Goal: Task Accomplishment & Management: Manage account settings

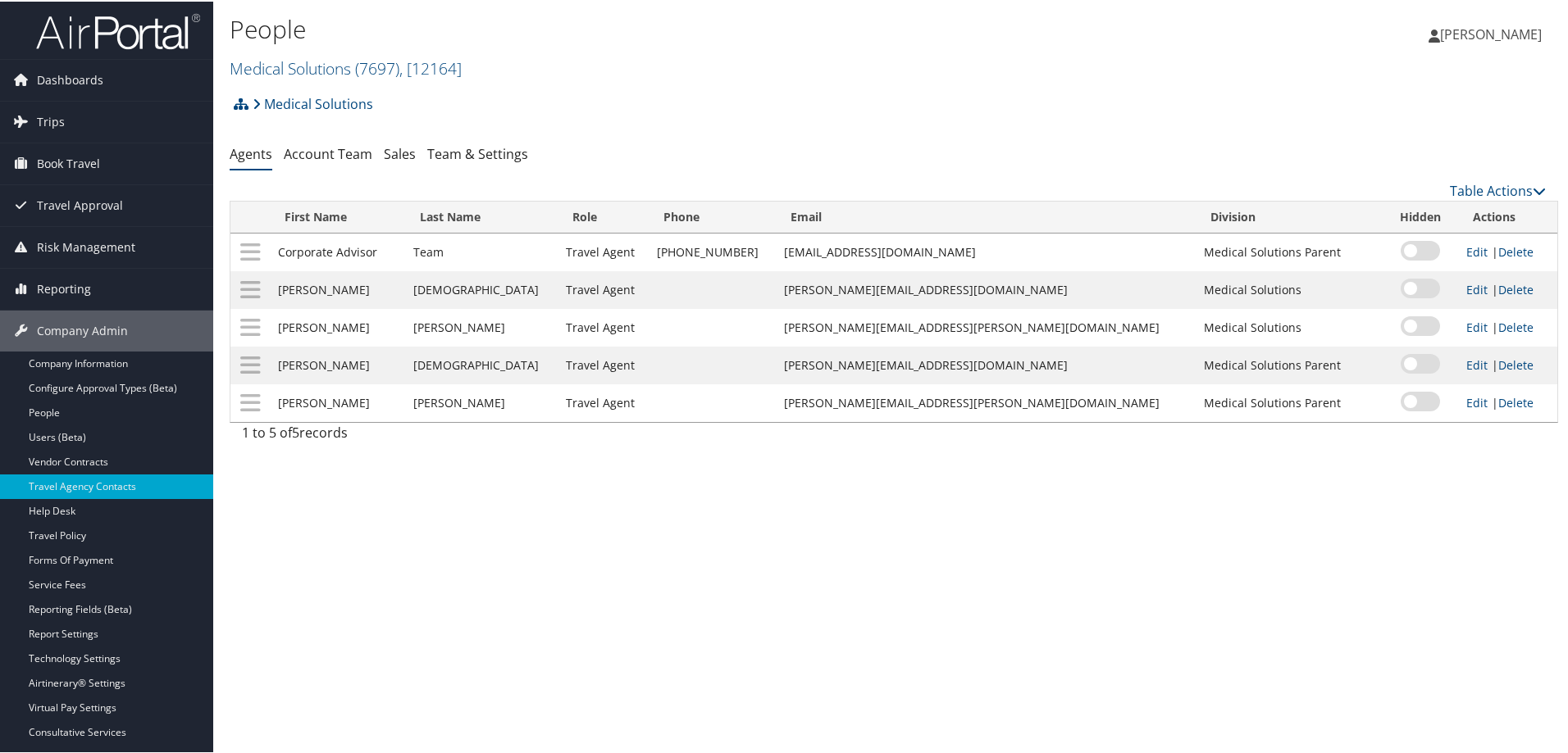
click at [308, 67] on link "Medical Solutions ( 7697 ) , [ 12164 ]" at bounding box center [346, 66] width 232 height 22
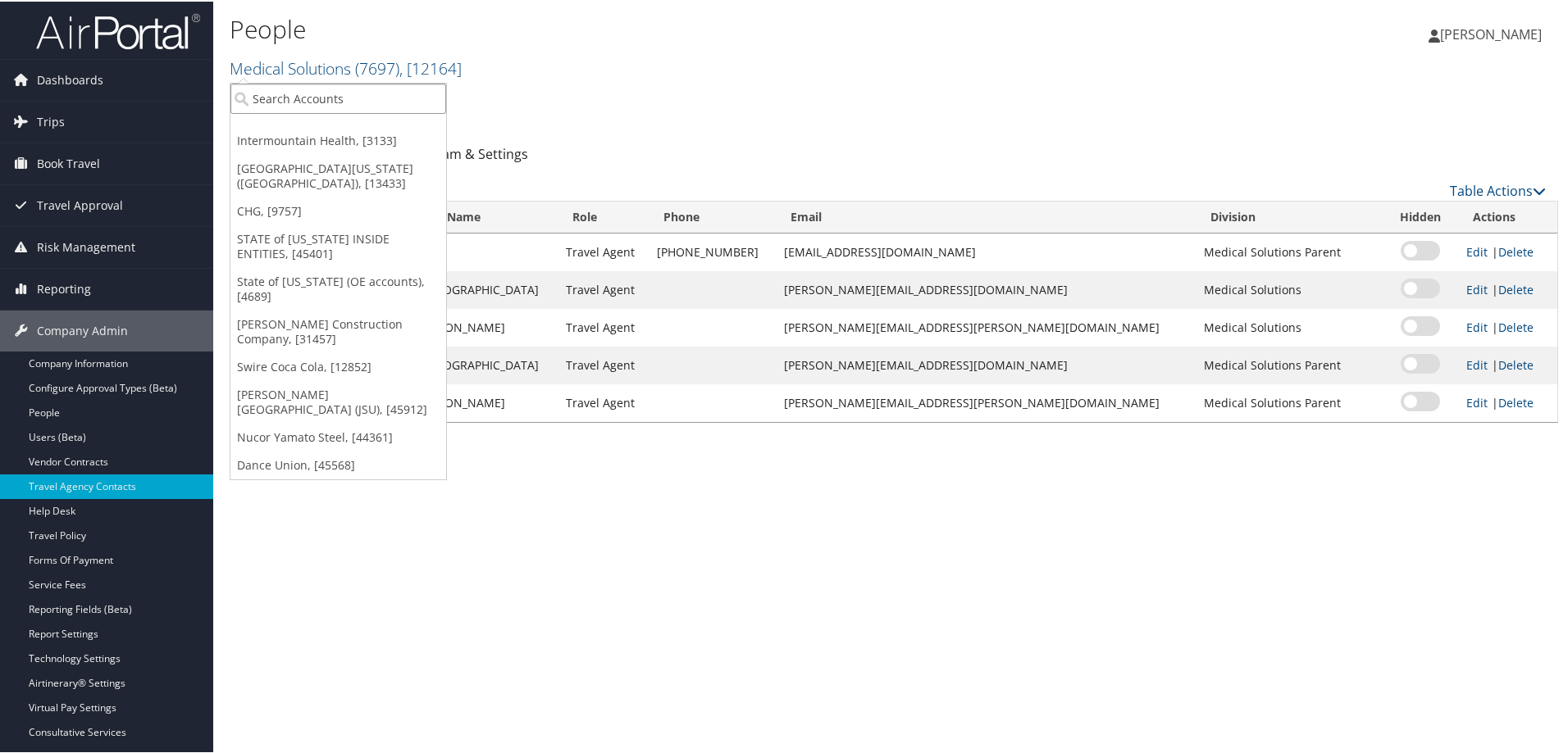
click at [306, 92] on input "search" at bounding box center [338, 97] width 216 height 31
type input "[DEMOGRAPHIC_DATA]"
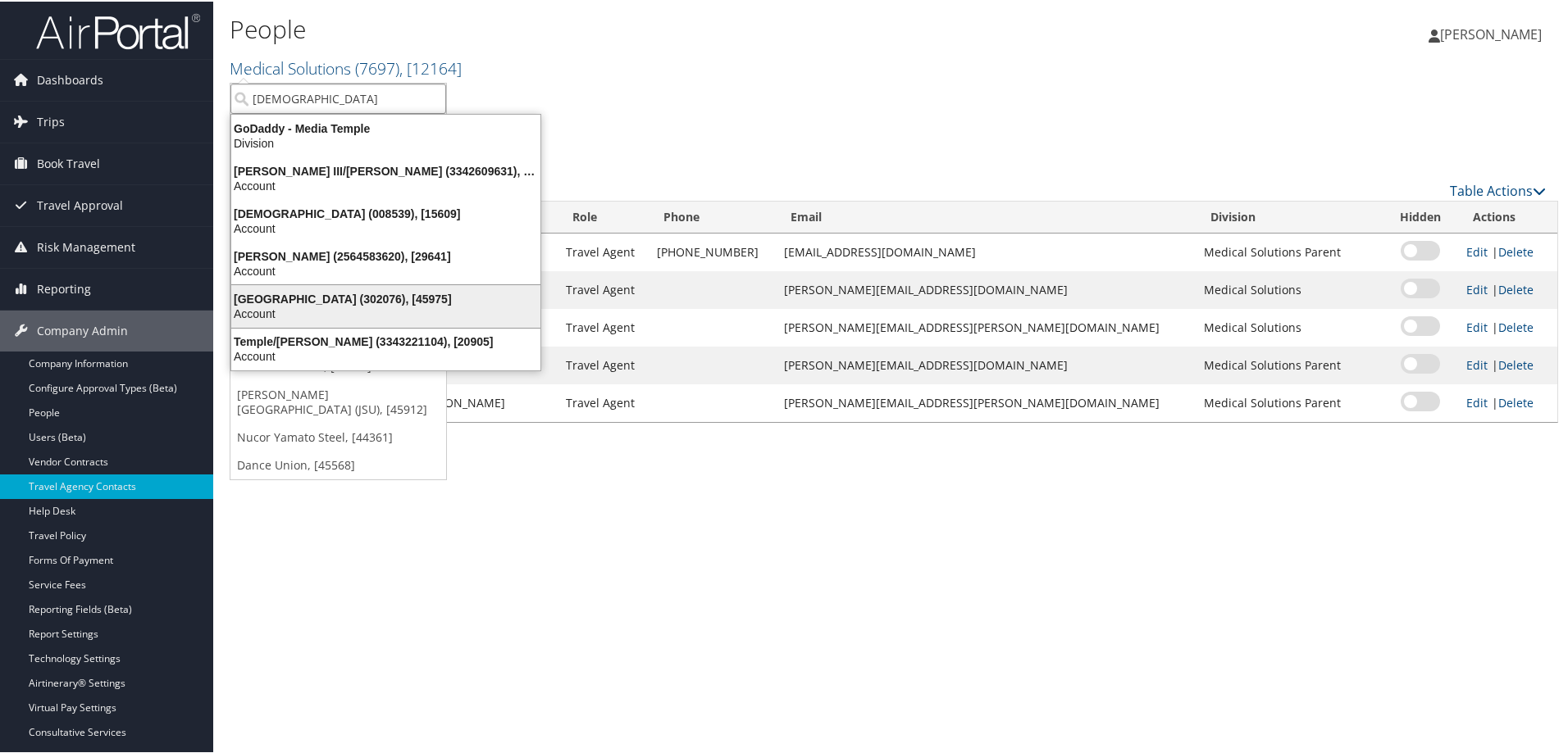
click at [325, 299] on div "Temple University (302076), [45975]" at bounding box center [386, 297] width 328 height 14
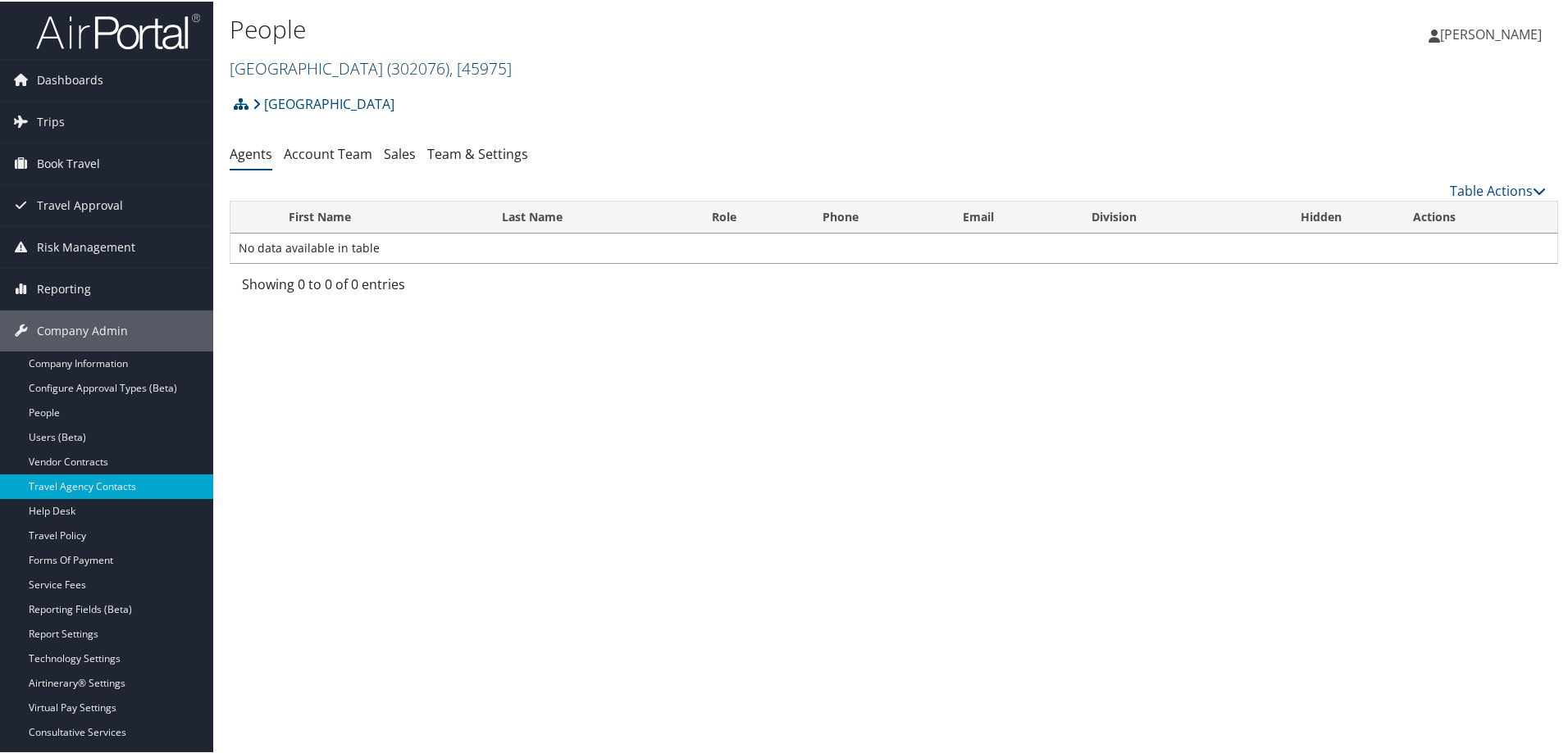
click at [313, 68] on link "[GEOGRAPHIC_DATA] ( 302076 ) , [ 45975 ]" at bounding box center [371, 66] width 283 height 22
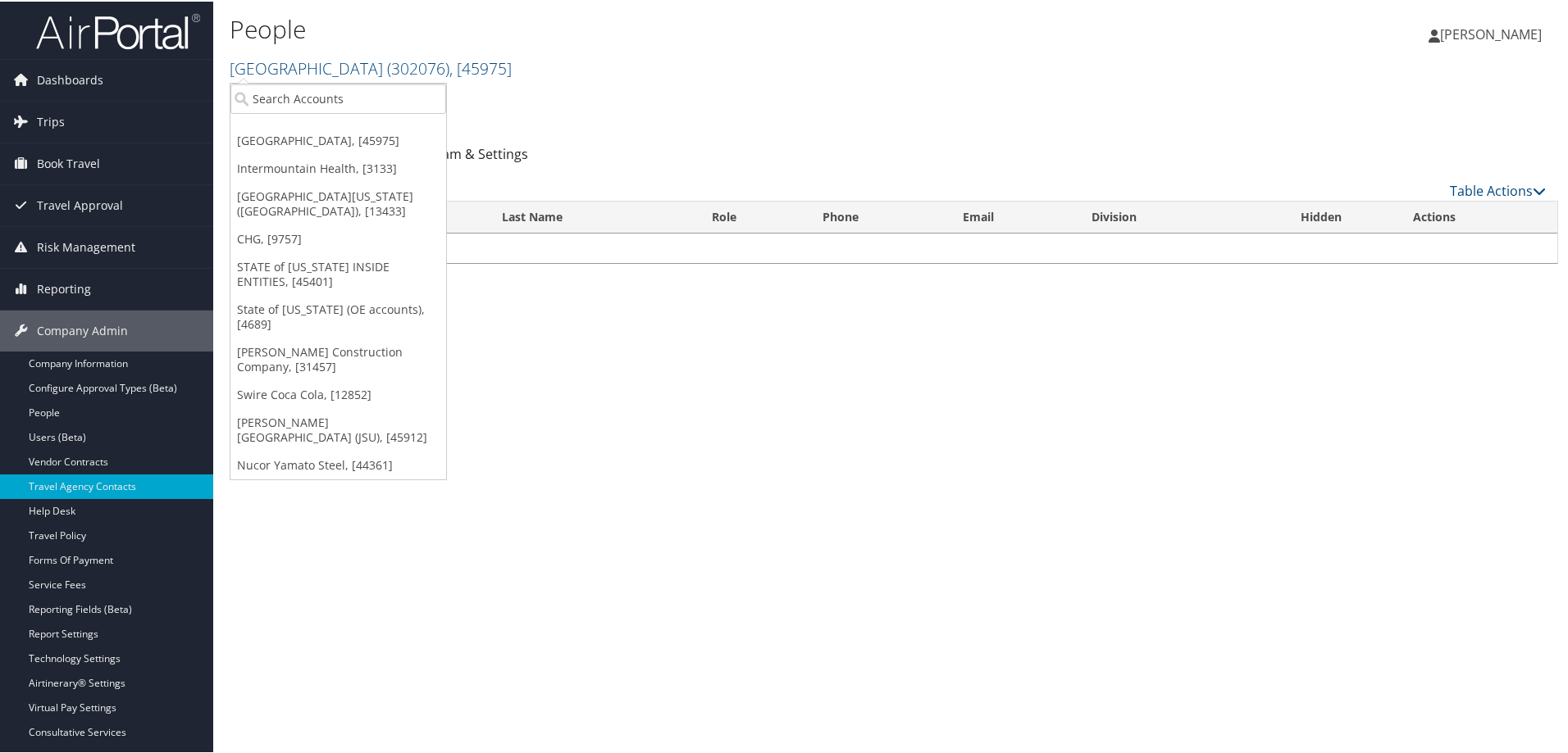
click at [612, 125] on div "Temple University Account Structure Temple University (302076) ACTIVE Create Ch…" at bounding box center [895, 108] width 1329 height 44
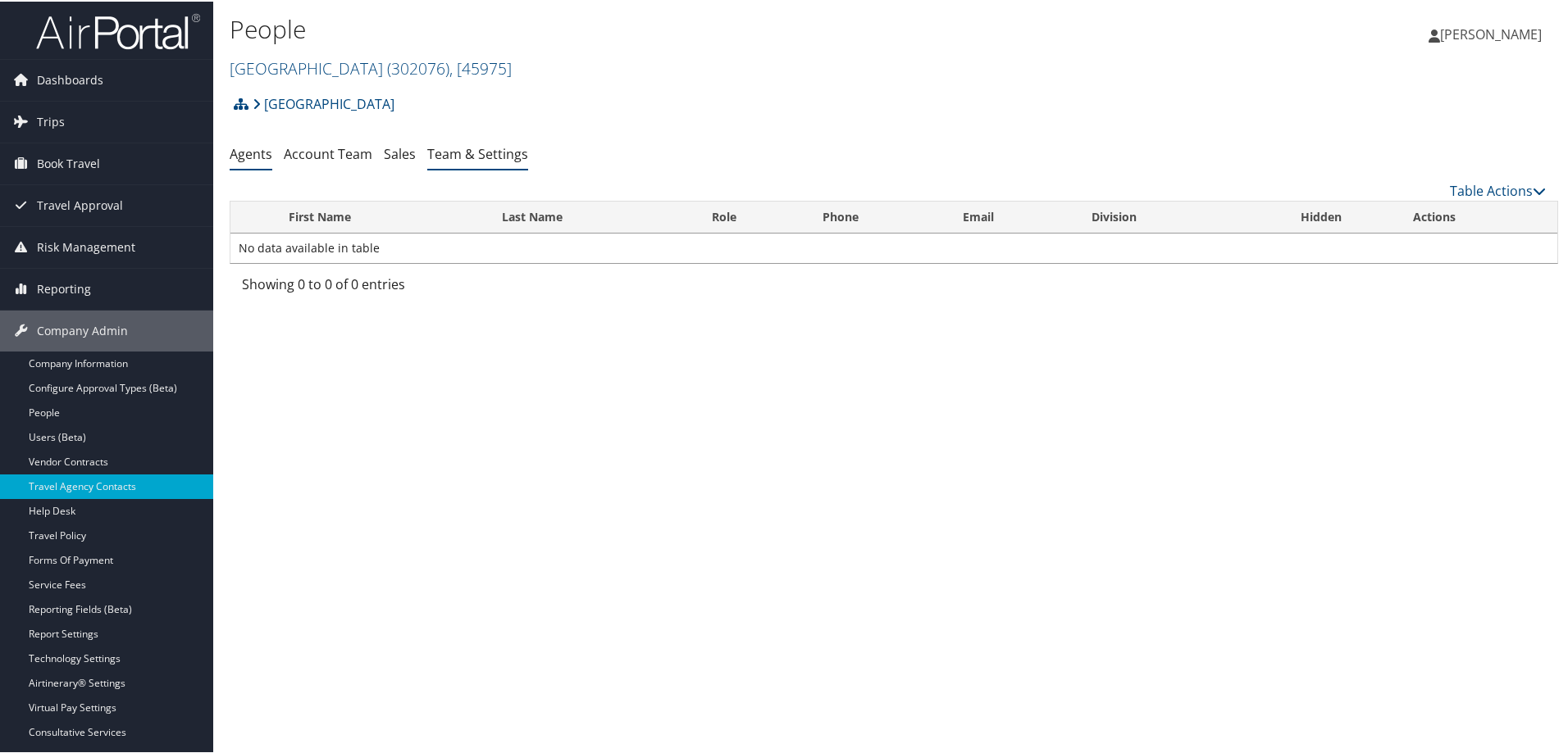
click at [508, 154] on link "Team & Settings" at bounding box center [478, 152] width 101 height 18
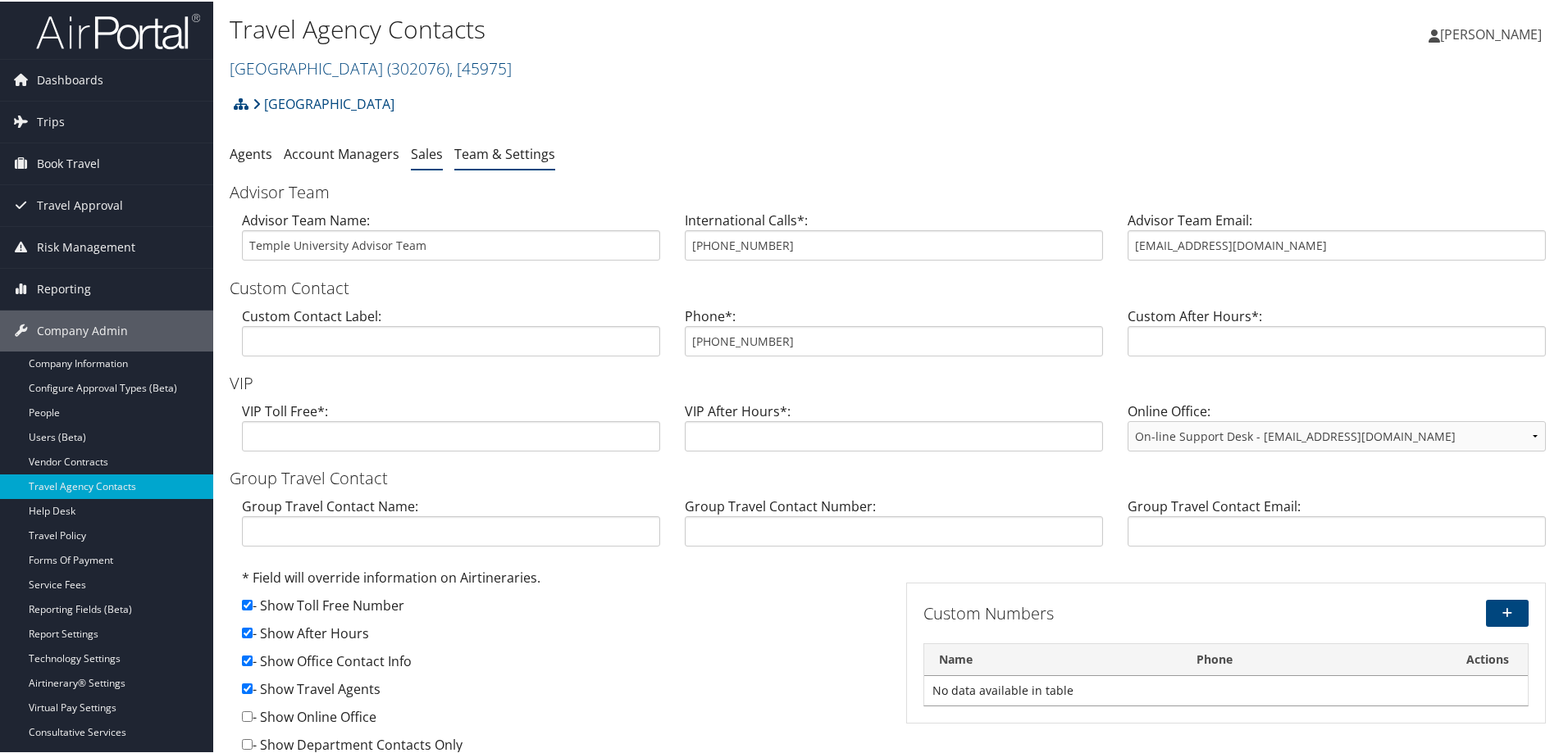
click at [426, 152] on link "Sales" at bounding box center [427, 152] width 32 height 18
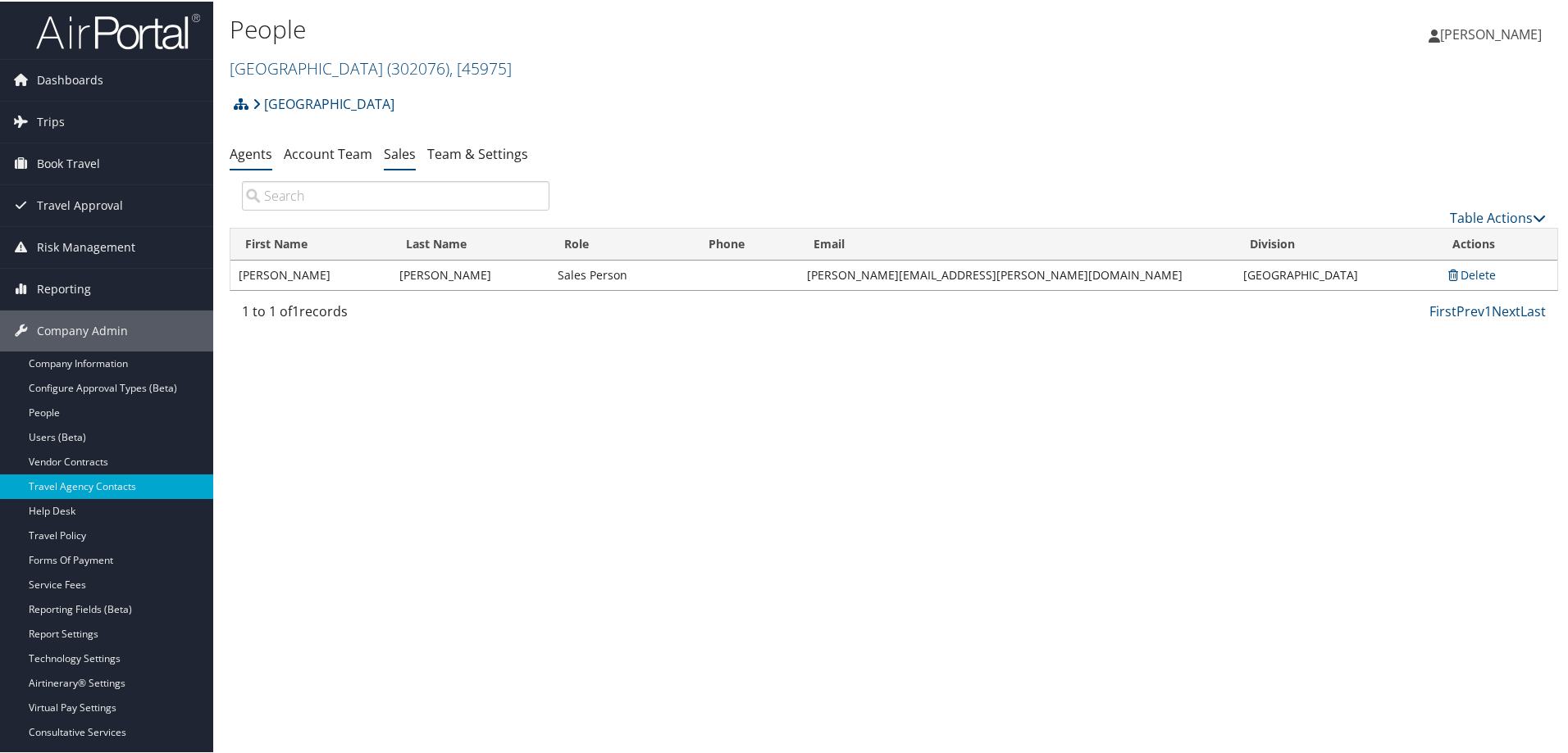
click at [257, 148] on link "Agents" at bounding box center [251, 152] width 43 height 18
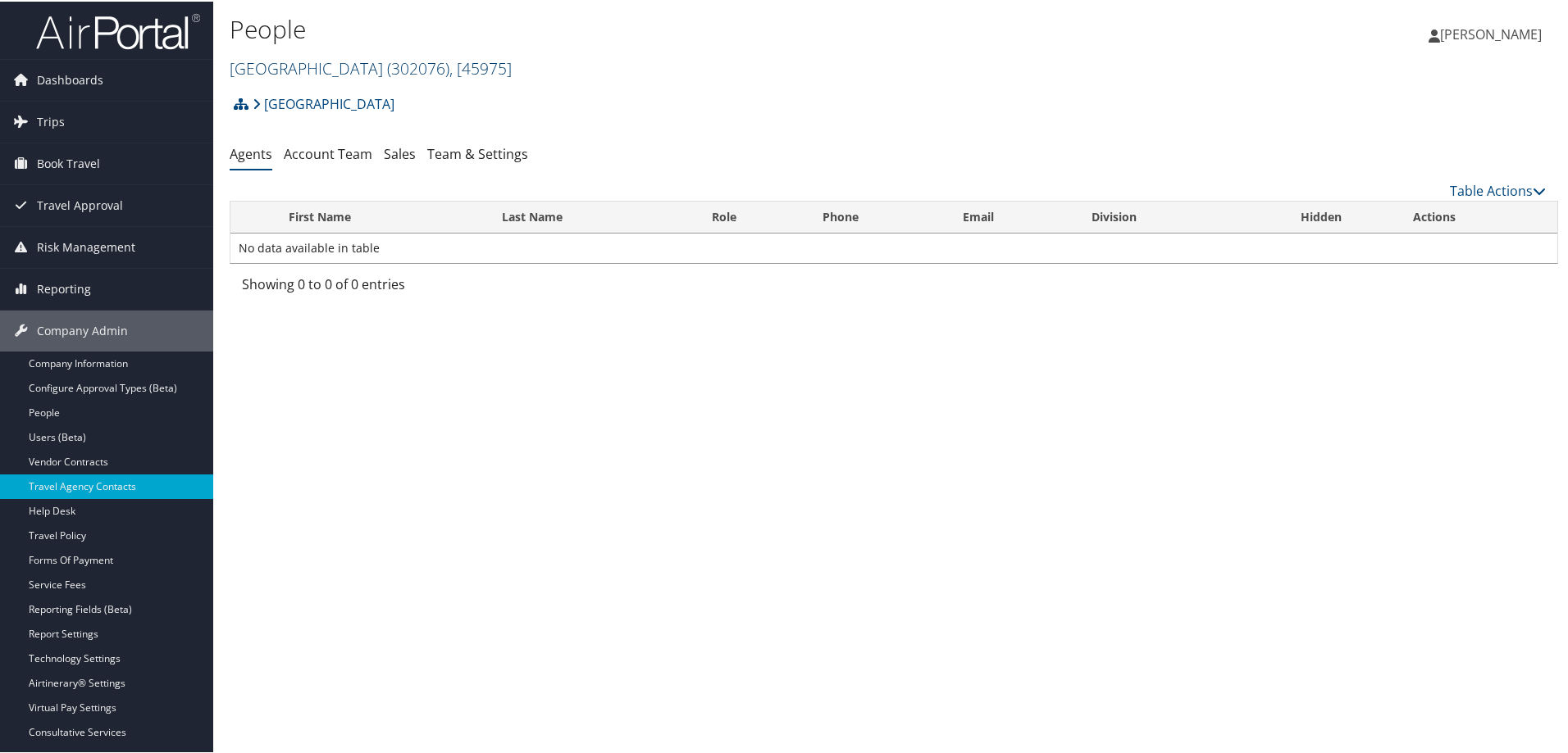
click at [331, 65] on link "Temple University ( 302076 ) , [ 45975 ]" at bounding box center [371, 66] width 283 height 22
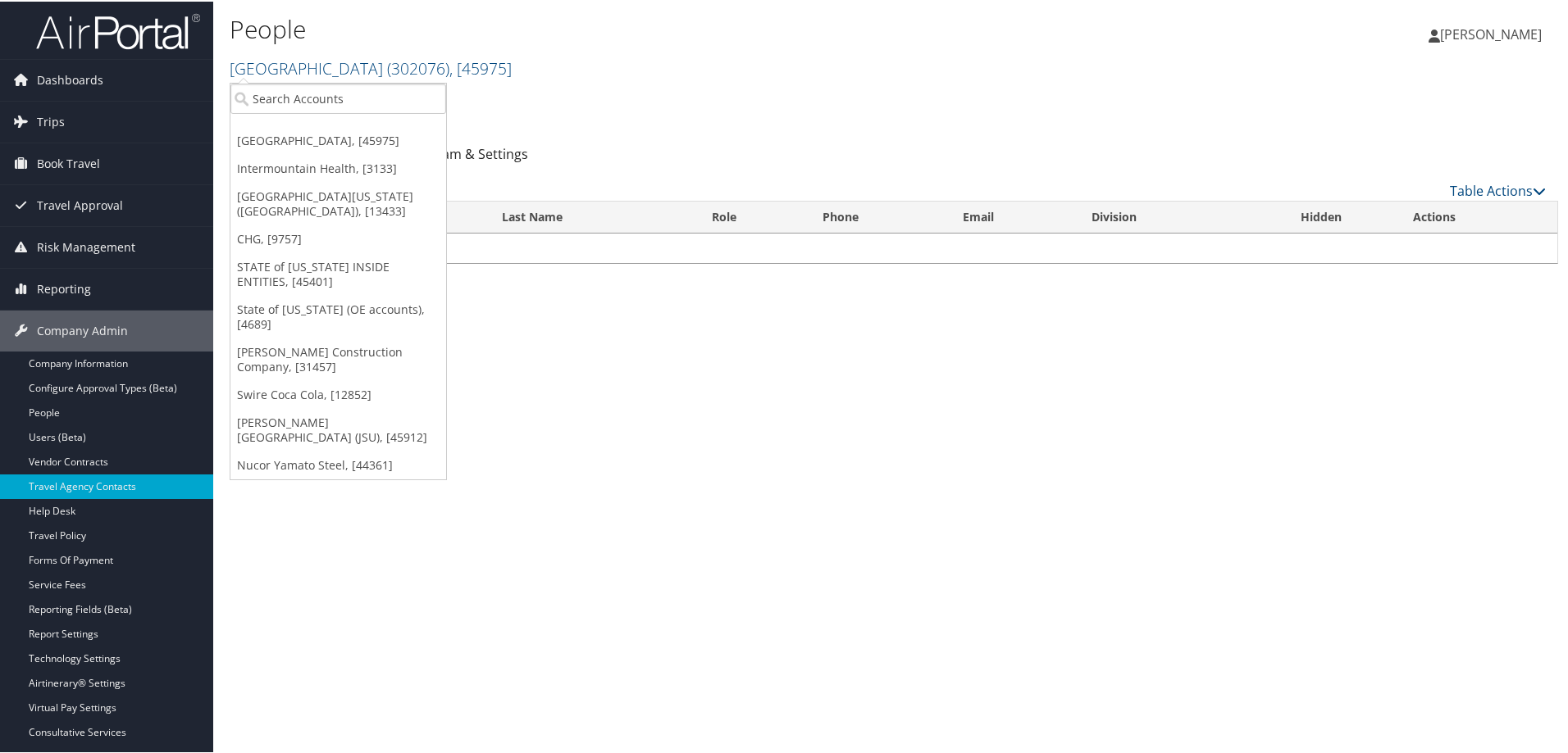
click at [667, 375] on div "People Temple University ( 302076 ) , [ 45975 ] Temple University Intermountain…" at bounding box center [894, 376] width 1362 height 753
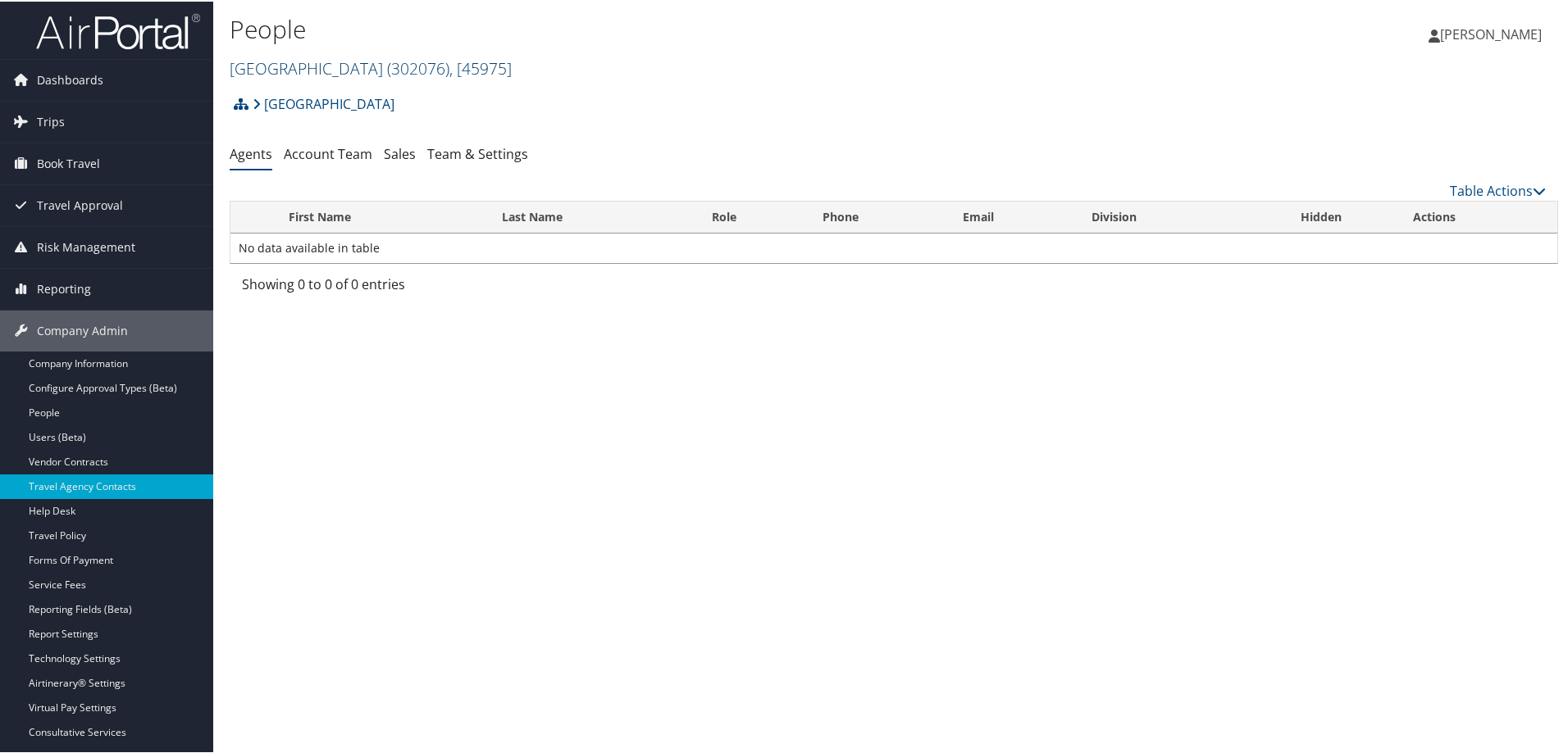
click at [397, 65] on span "( 302076 )" at bounding box center [417, 66] width 62 height 22
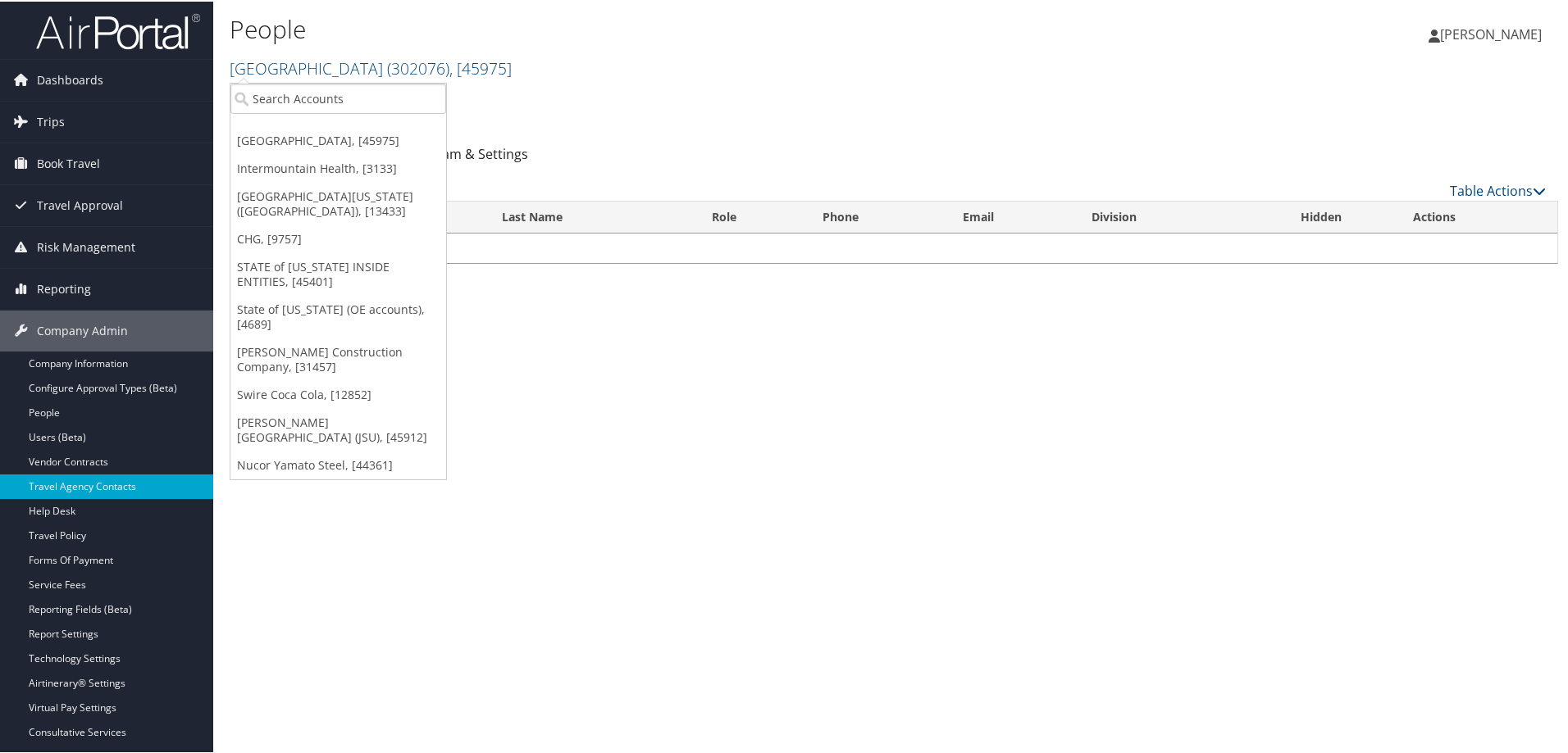
click at [644, 114] on div "Temple University Account Structure Temple University (302076) ACTIVE Create Ch…" at bounding box center [895, 108] width 1329 height 44
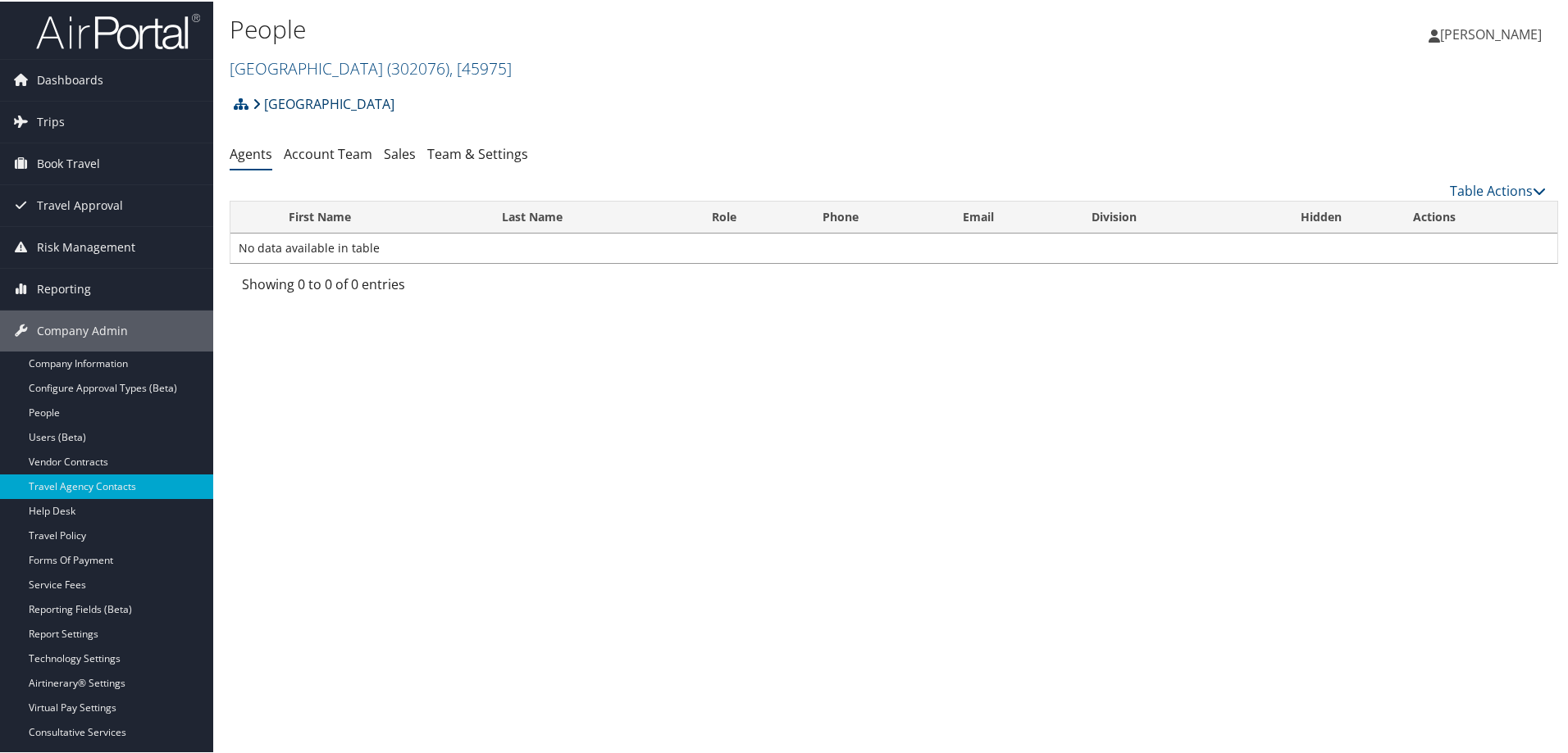
click at [320, 99] on link "[GEOGRAPHIC_DATA]" at bounding box center [324, 102] width 142 height 32
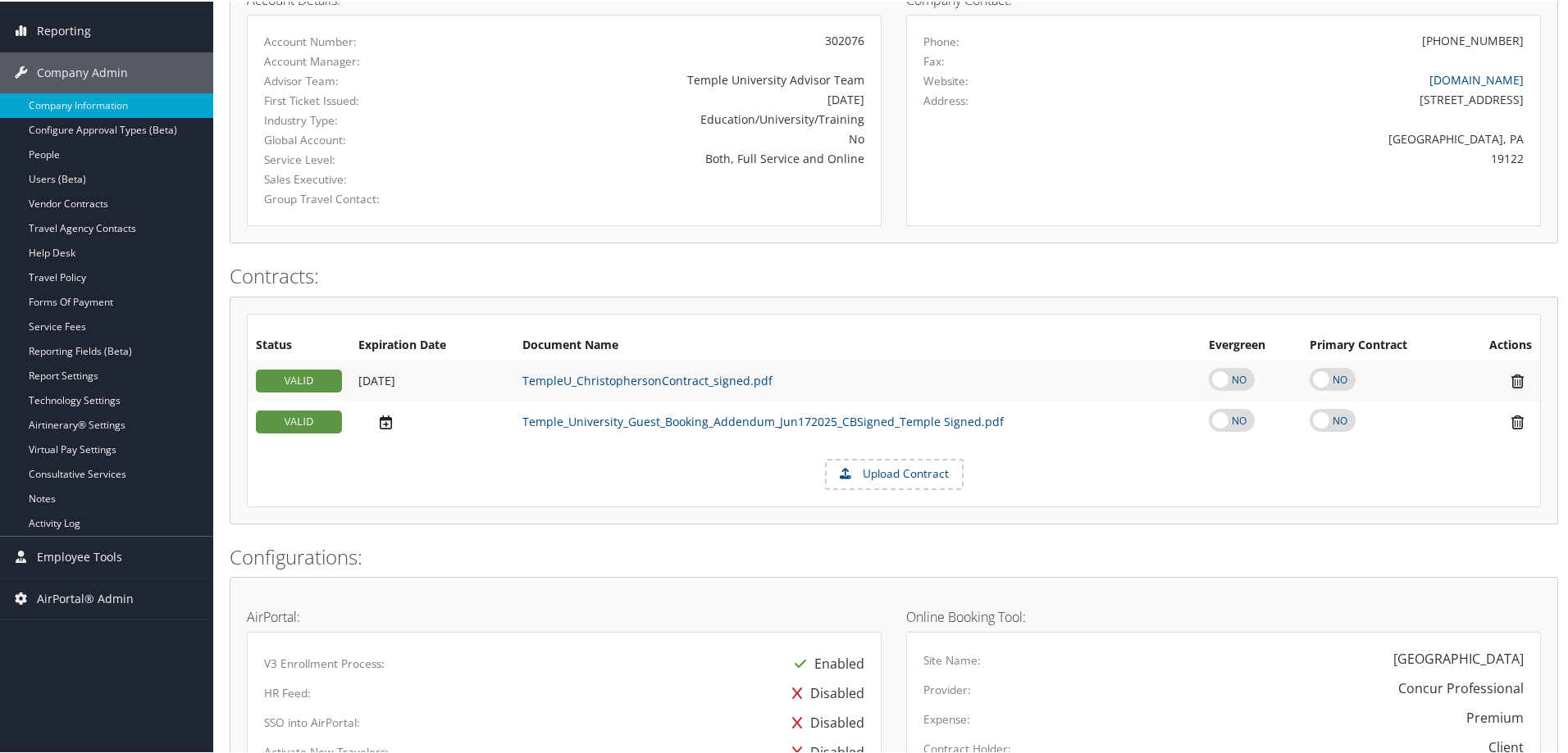
scroll to position [1, 0]
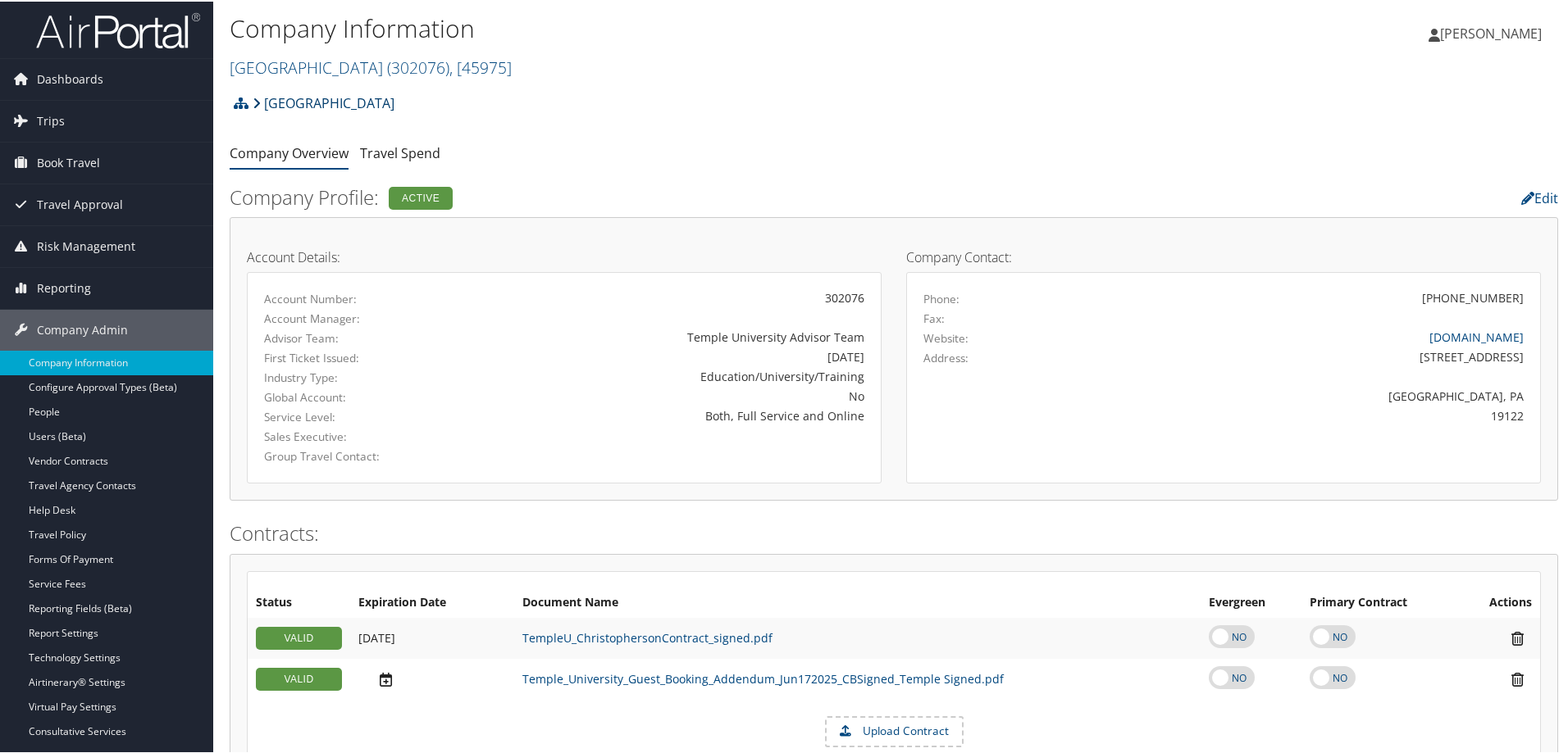
click at [302, 105] on link "[GEOGRAPHIC_DATA]" at bounding box center [324, 101] width 142 height 32
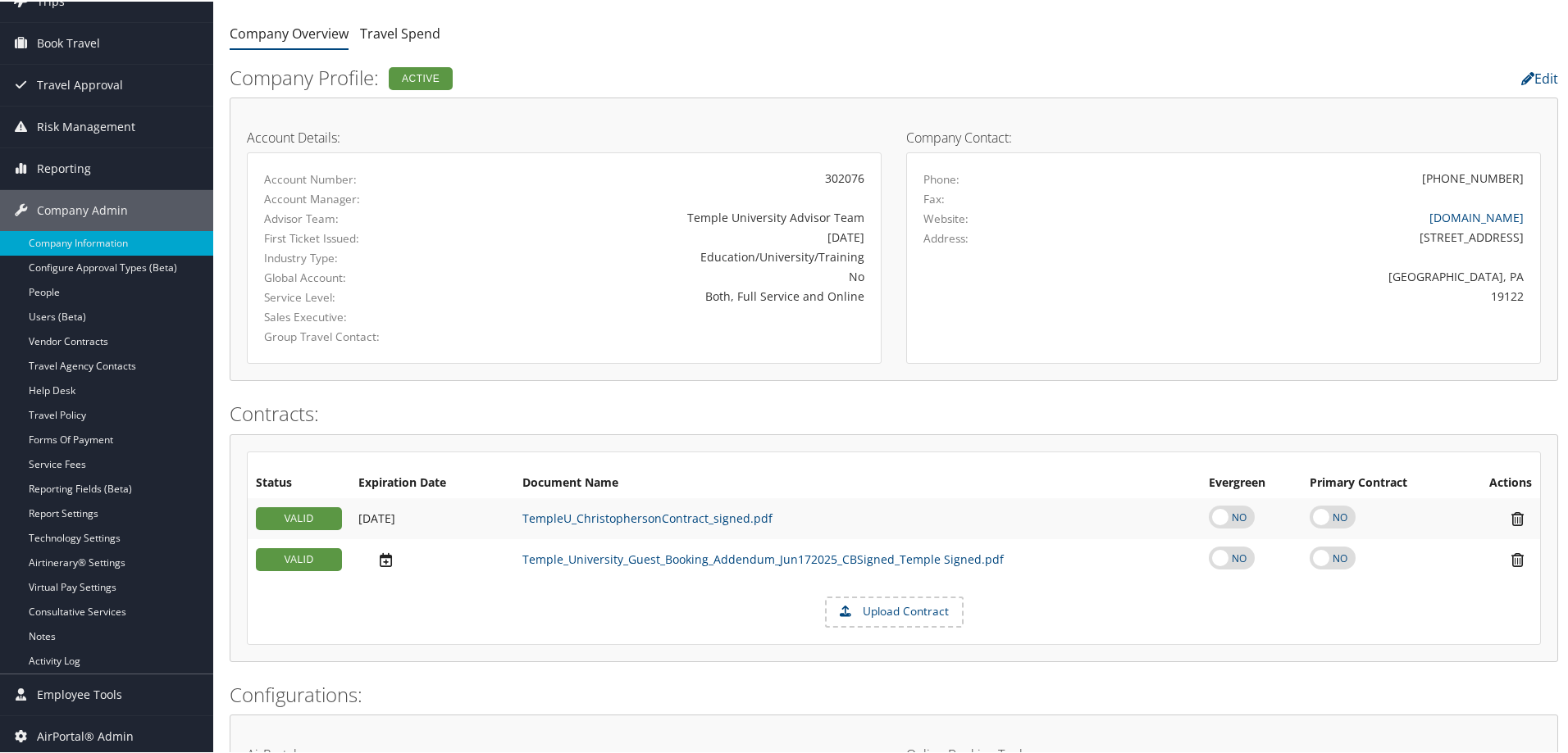
scroll to position [83, 0]
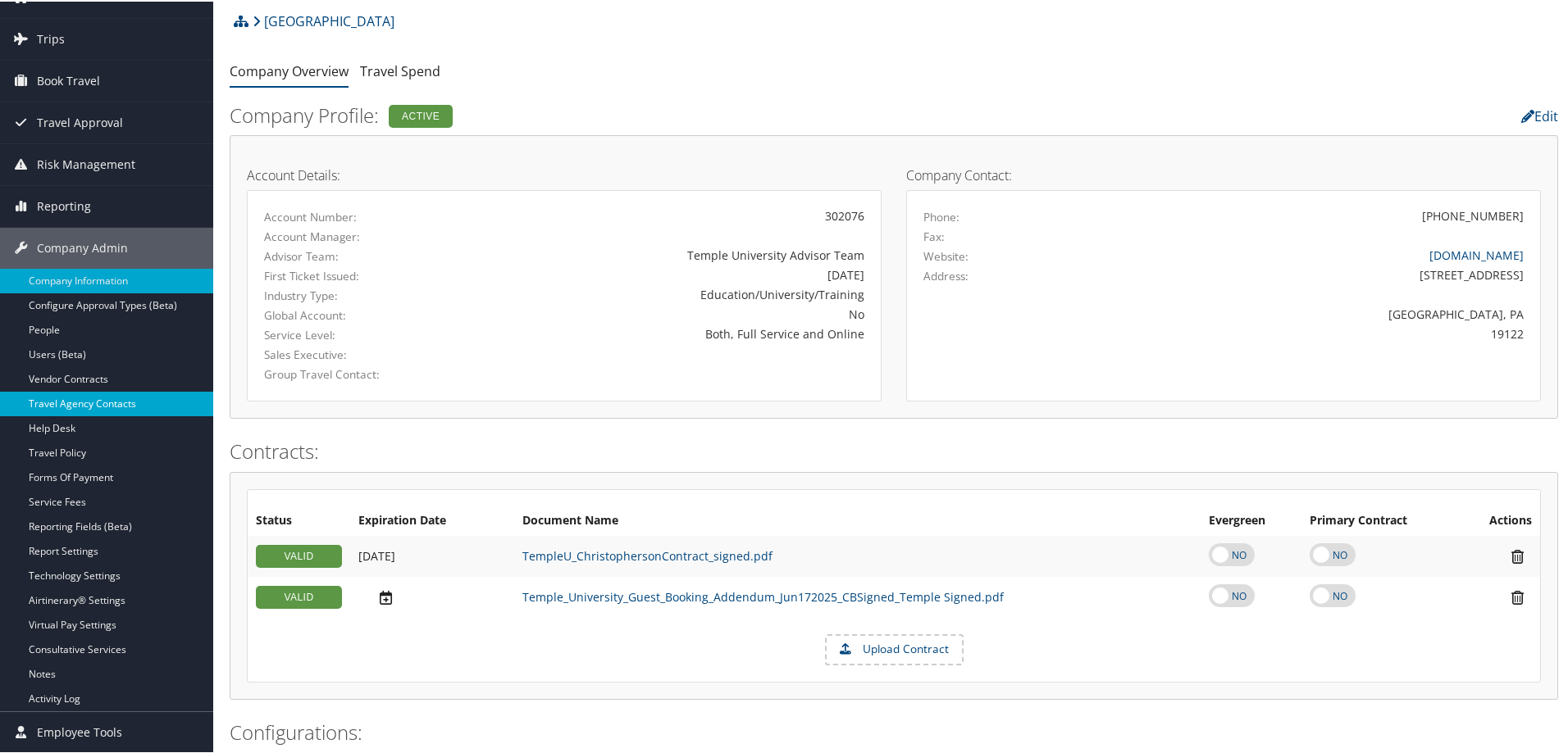
click at [101, 400] on link "Travel Agency Contacts" at bounding box center [106, 403] width 213 height 25
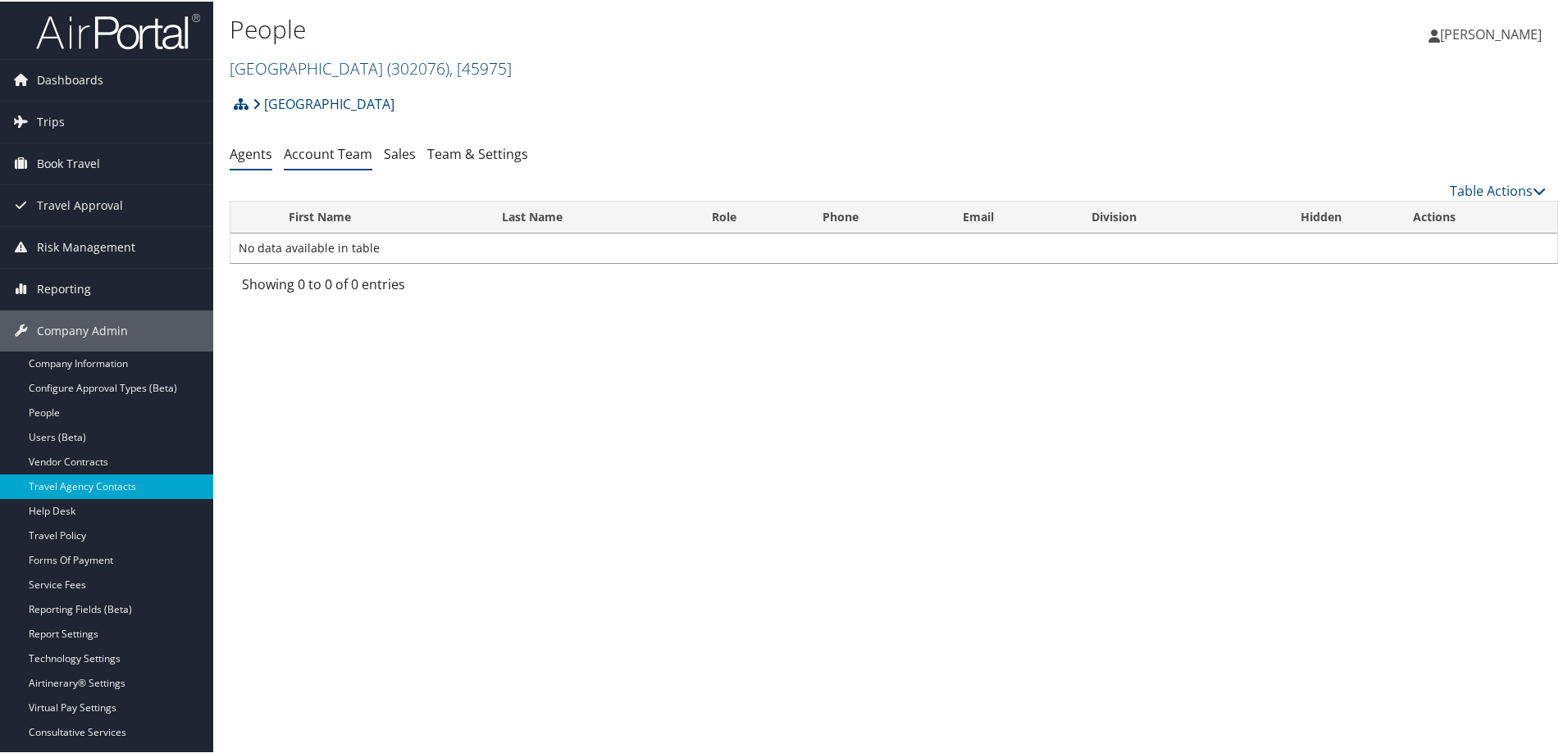
click at [336, 149] on link "Account Team" at bounding box center [328, 152] width 89 height 18
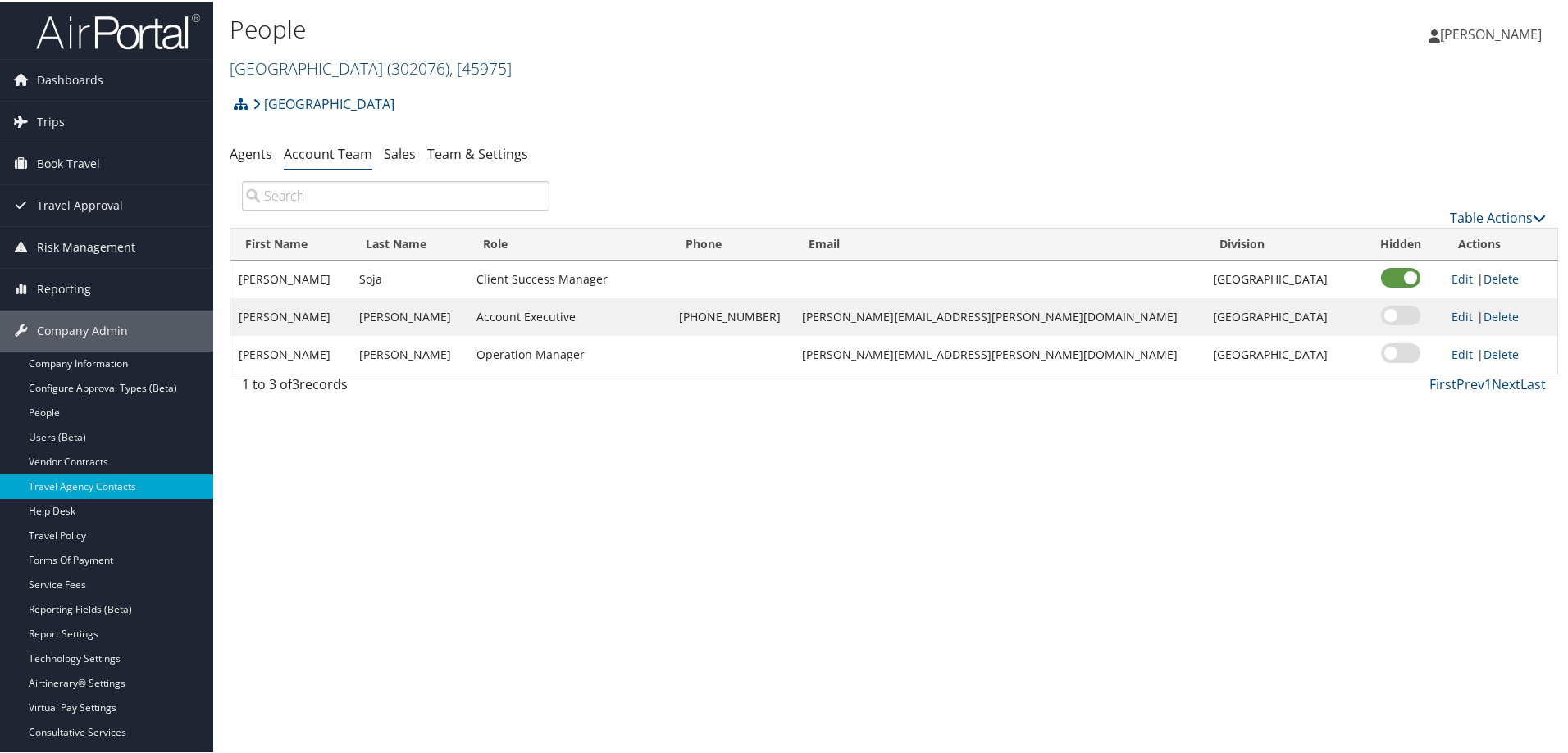
click at [304, 62] on link "Temple University ( 302076 ) , [ 45975 ]" at bounding box center [371, 66] width 283 height 22
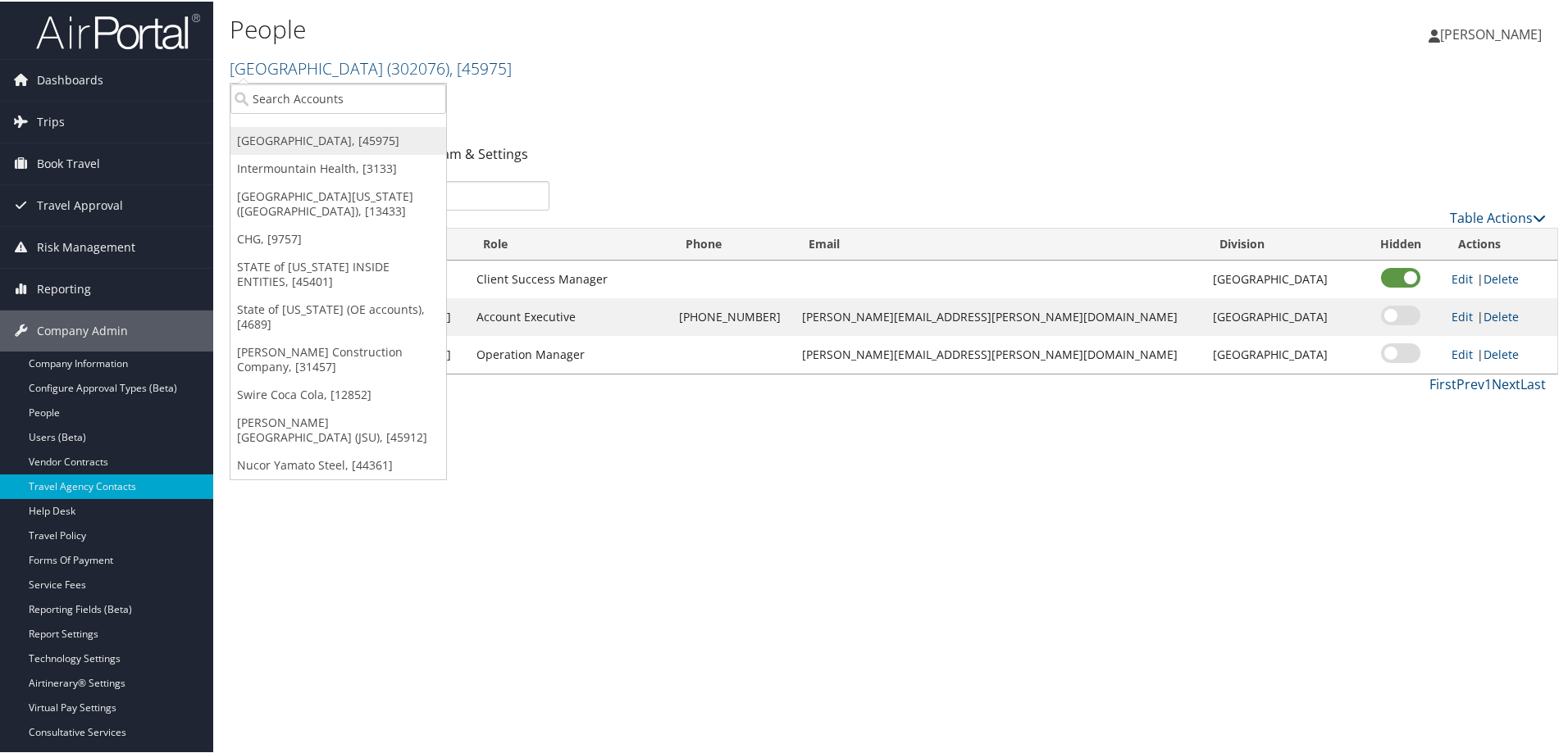
click at [352, 141] on link "Temple University, [45975]" at bounding box center [338, 138] width 216 height 28
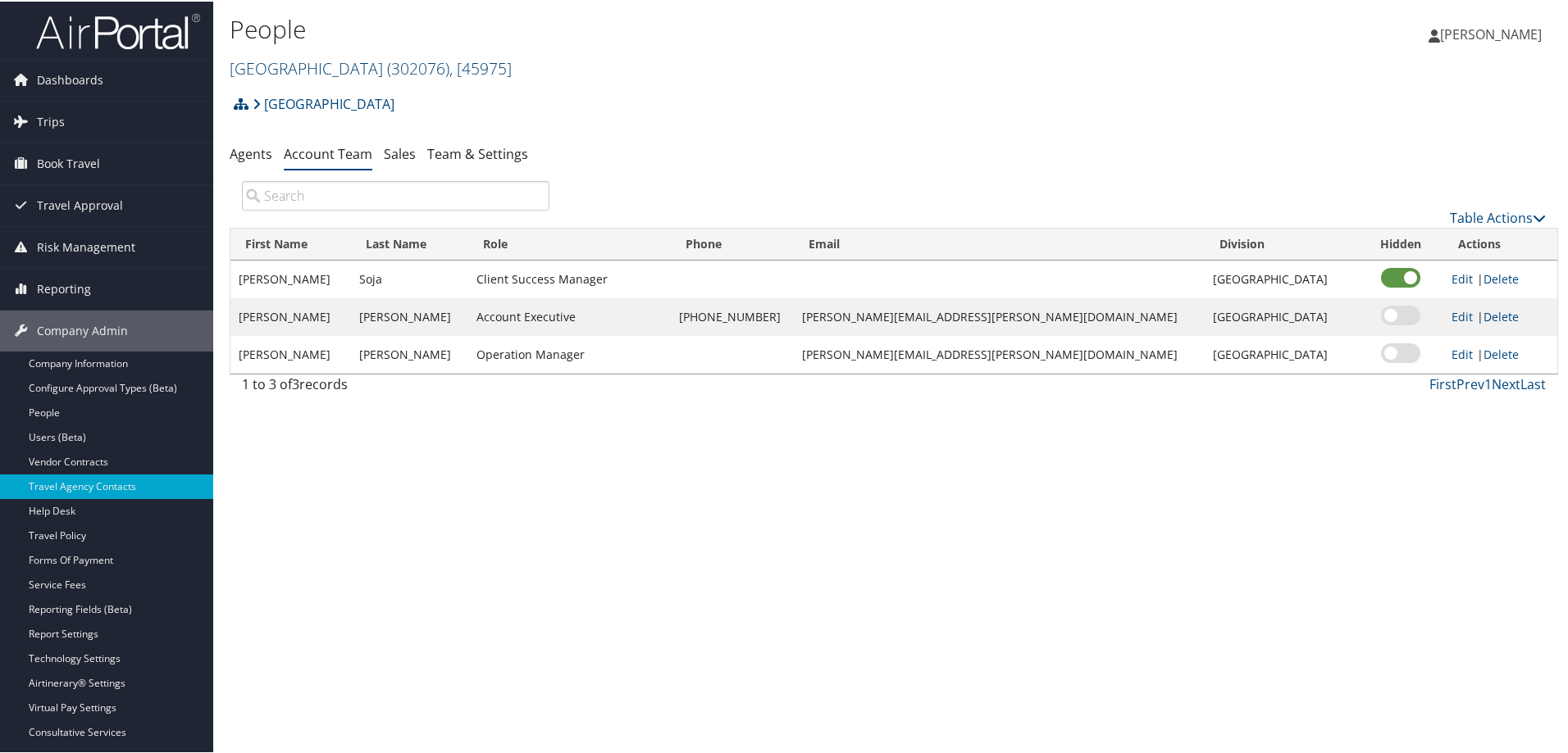
click at [296, 70] on link "[GEOGRAPHIC_DATA] ( 302076 ) , [ 45975 ]" at bounding box center [371, 66] width 283 height 22
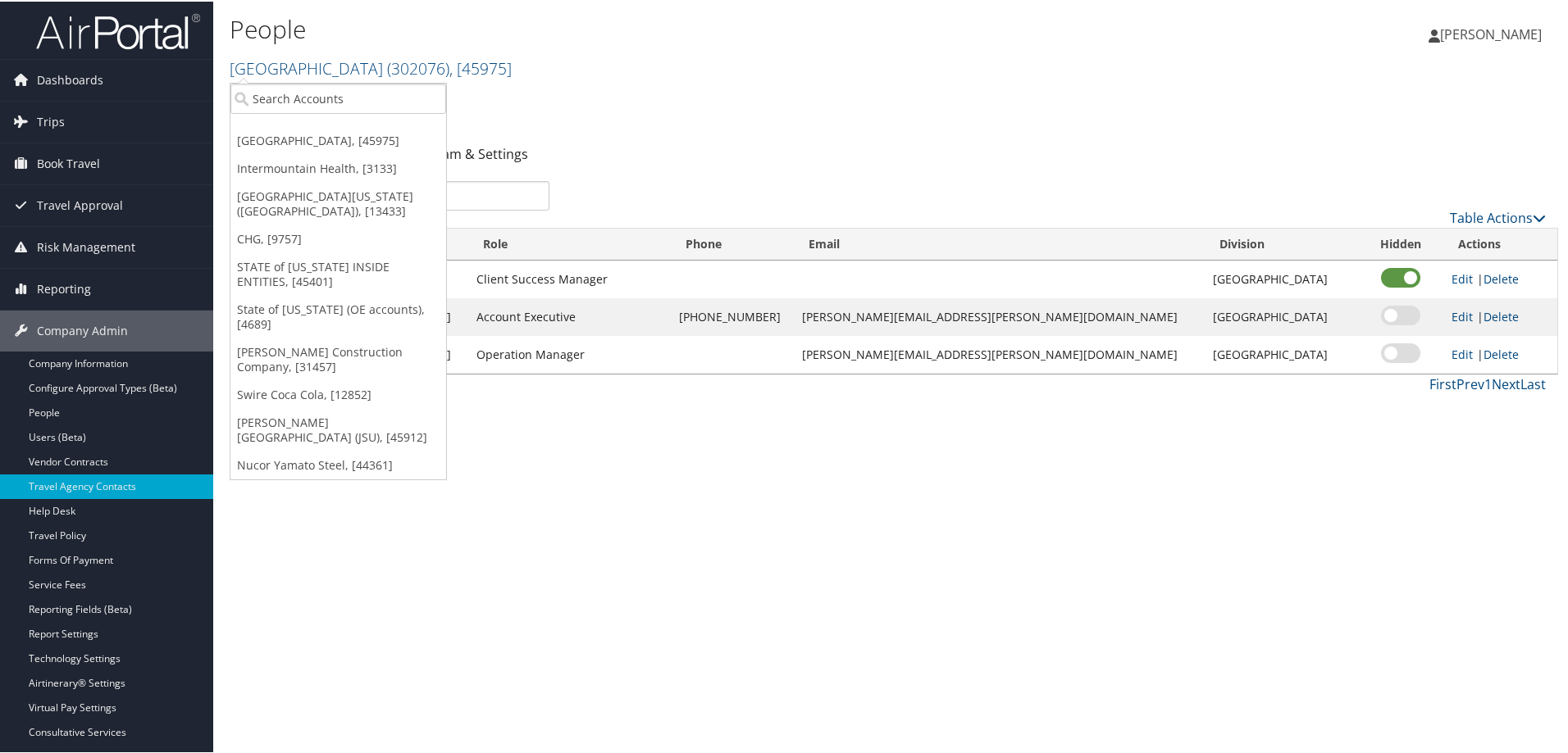
click at [534, 78] on h2 "Temple University ( 302076 ) , [ 45975 ]" at bounding box center [673, 65] width 886 height 28
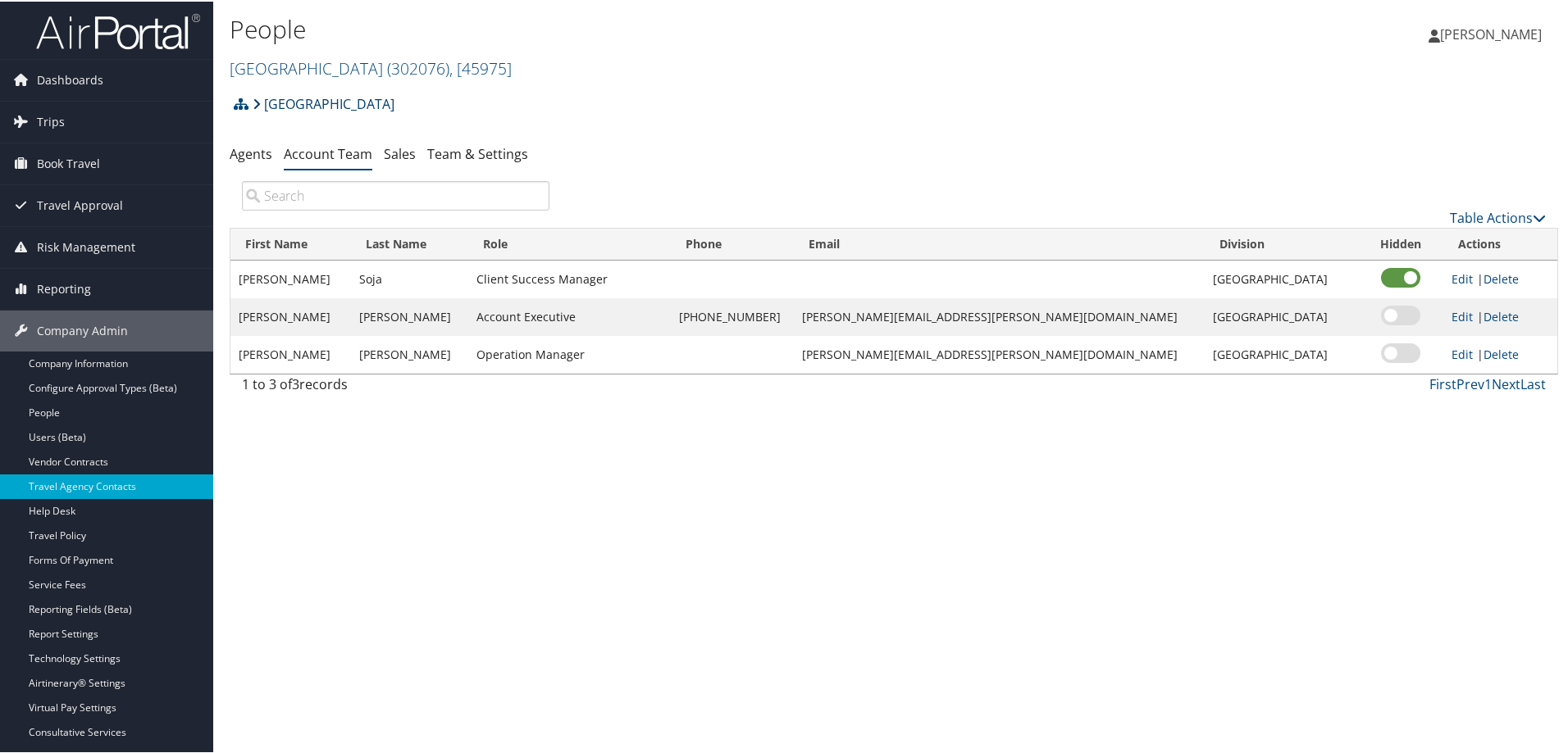
click at [350, 103] on link "[GEOGRAPHIC_DATA]" at bounding box center [324, 102] width 142 height 32
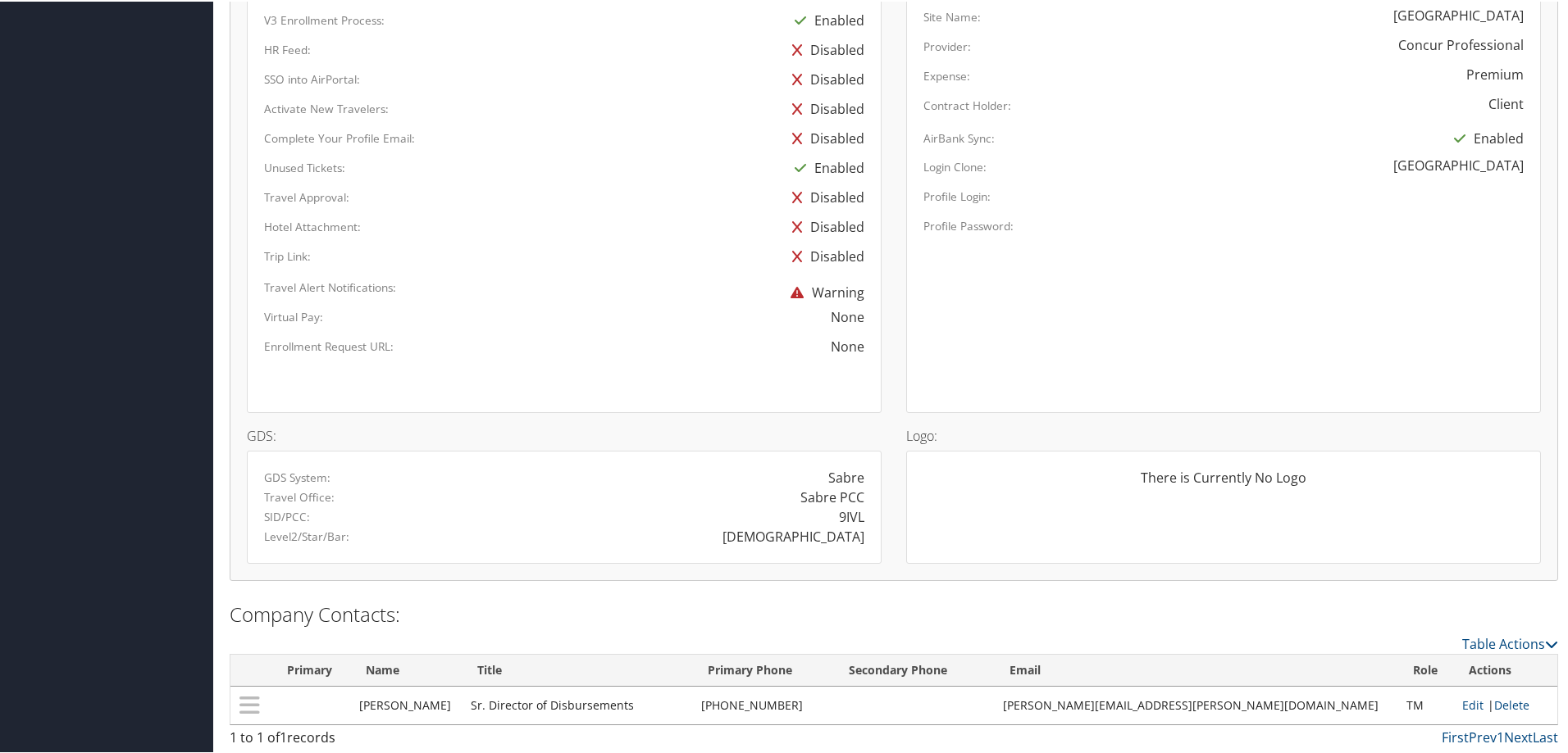
scroll to position [903, 0]
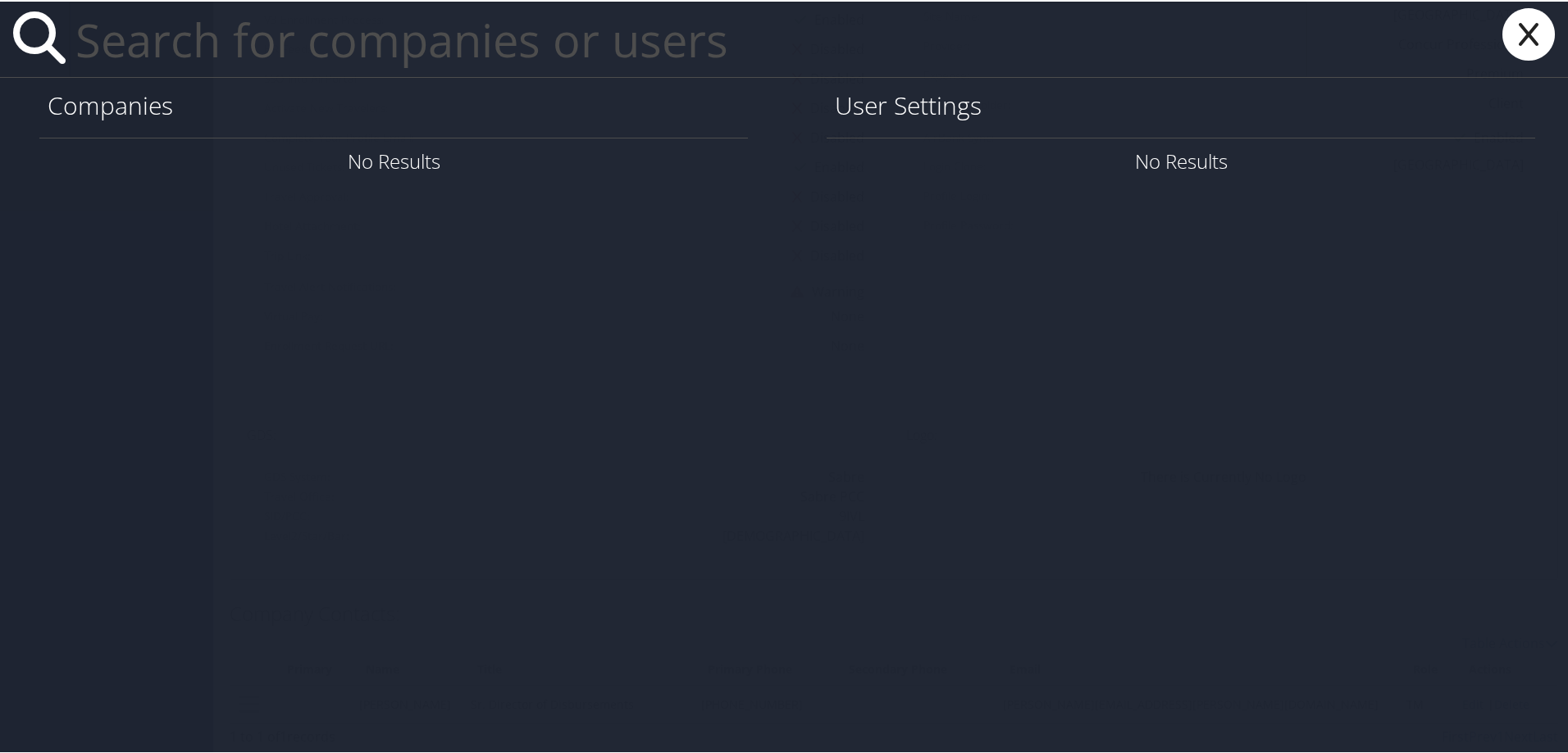
click at [295, 50] on input "text" at bounding box center [688, 37] width 1239 height 75
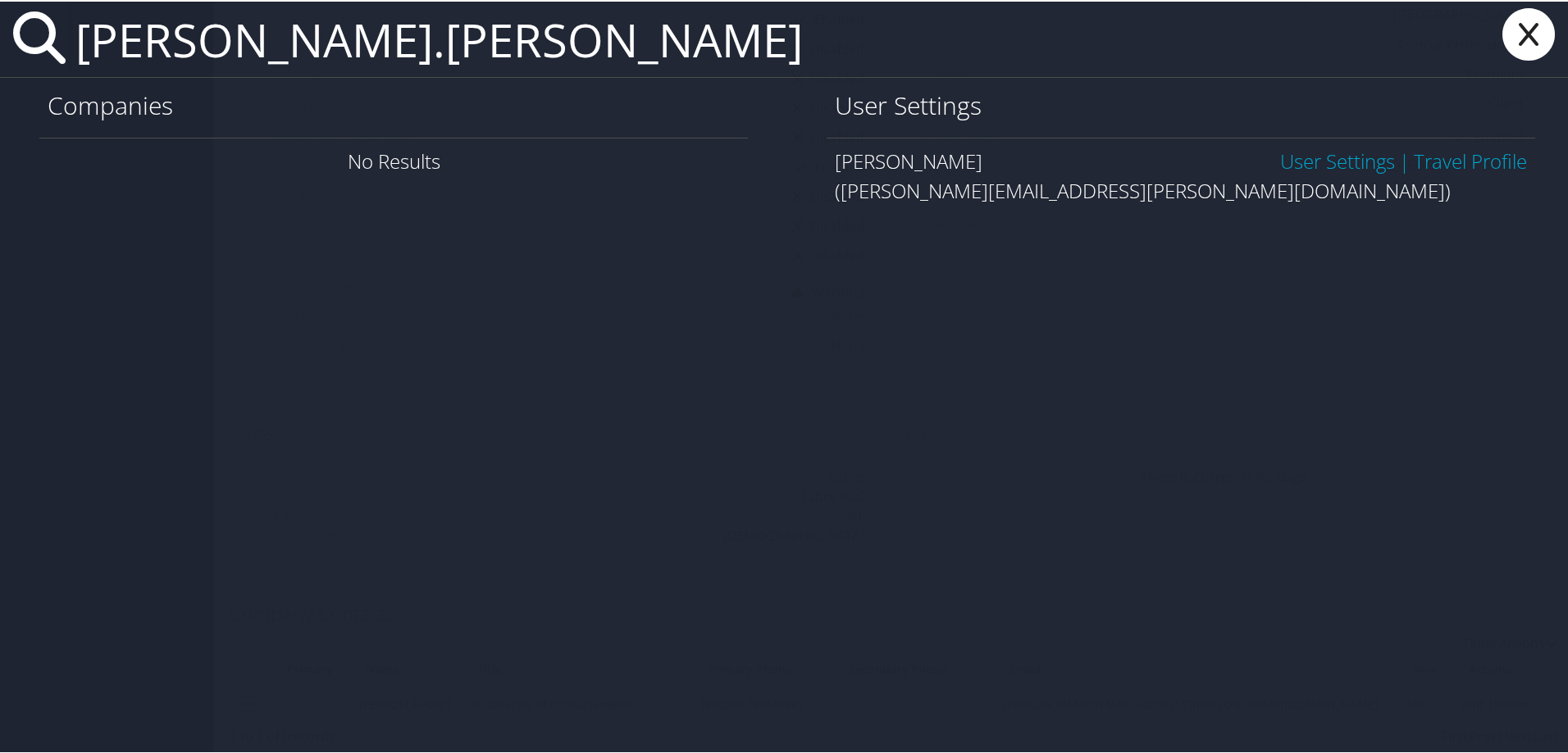
type input "alex.rothenhauser"
click at [1333, 150] on link "User Settings" at bounding box center [1338, 159] width 115 height 27
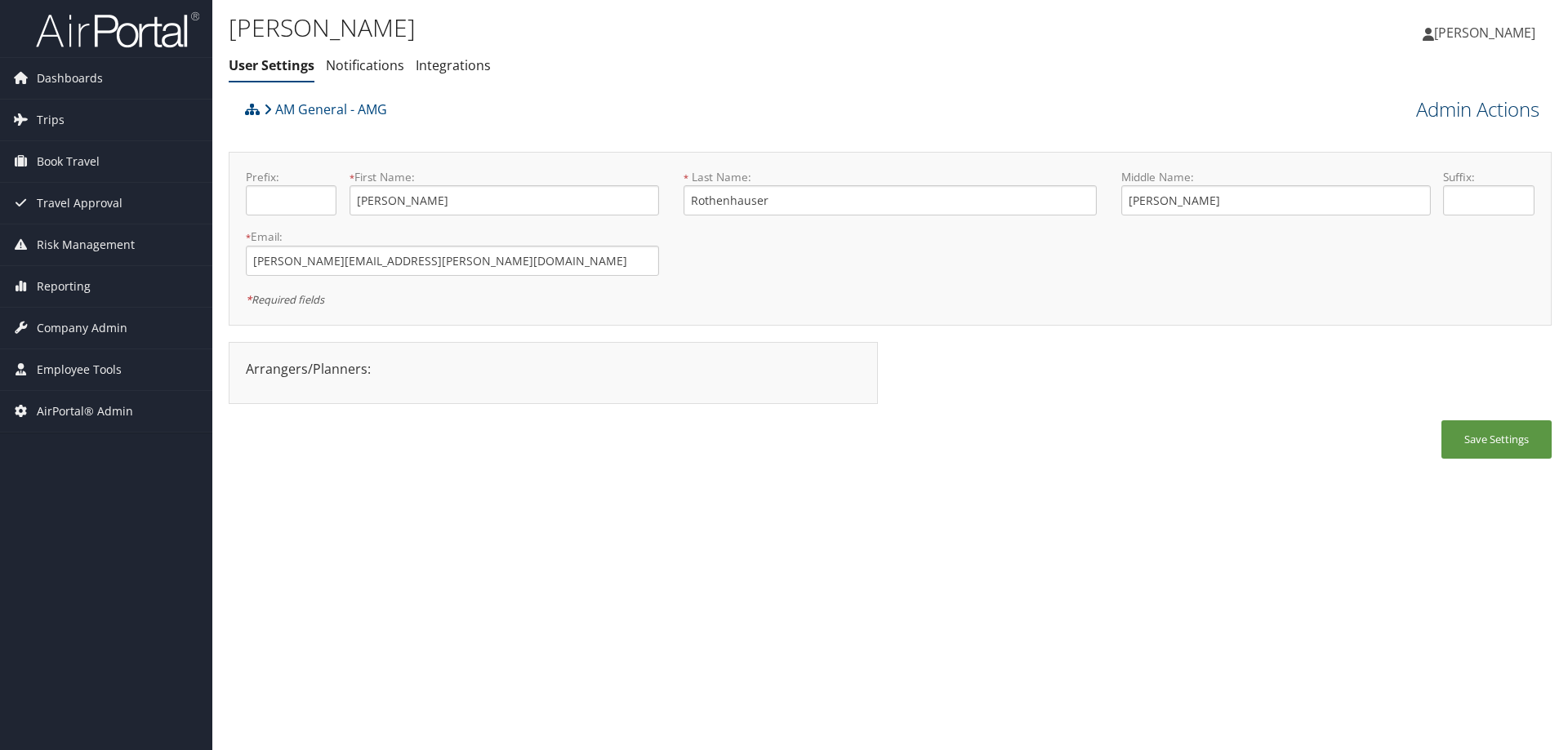
click at [1454, 104] on link "Admin Actions" at bounding box center [1479, 109] width 124 height 28
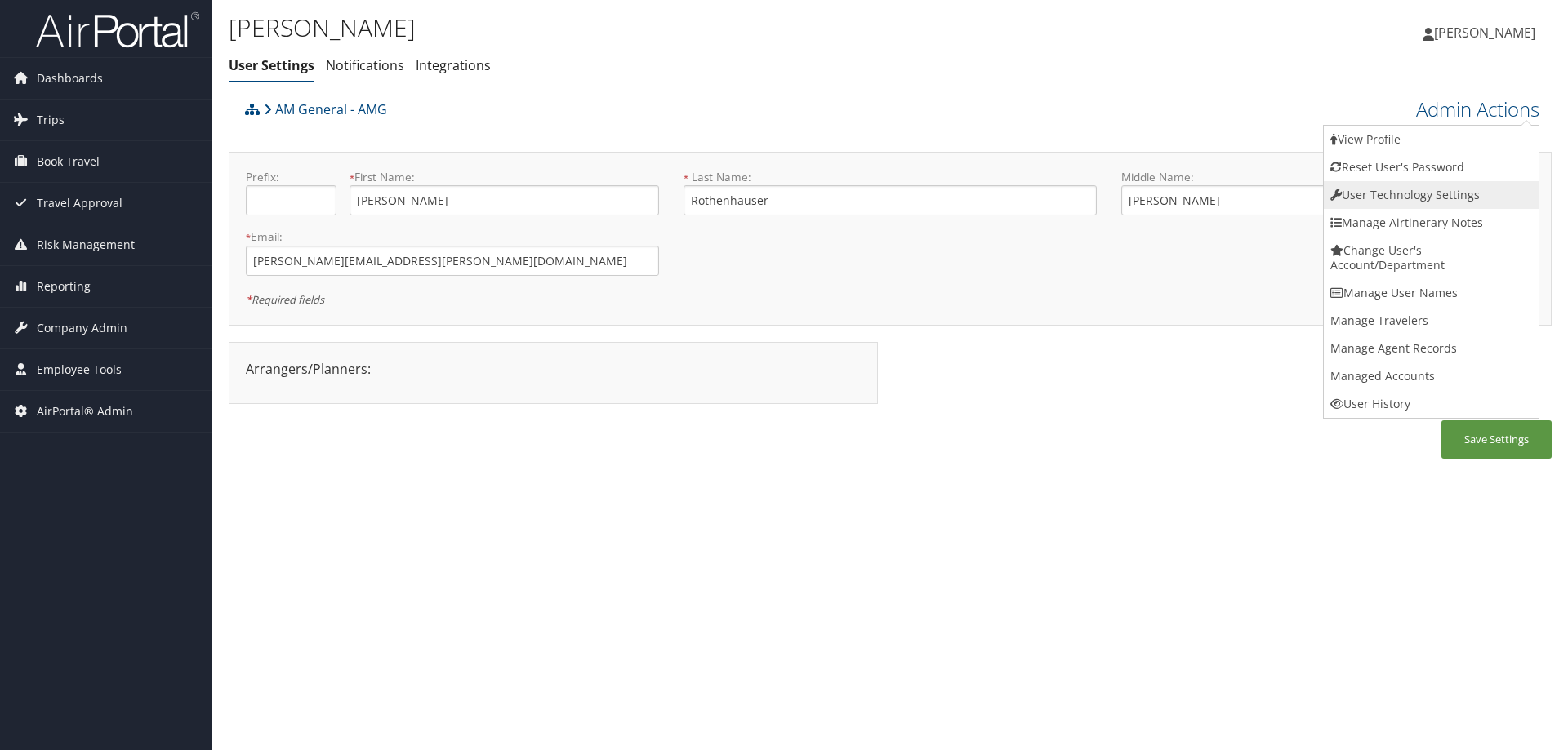
click at [1418, 192] on link "User Technology Settings" at bounding box center [1431, 195] width 215 height 28
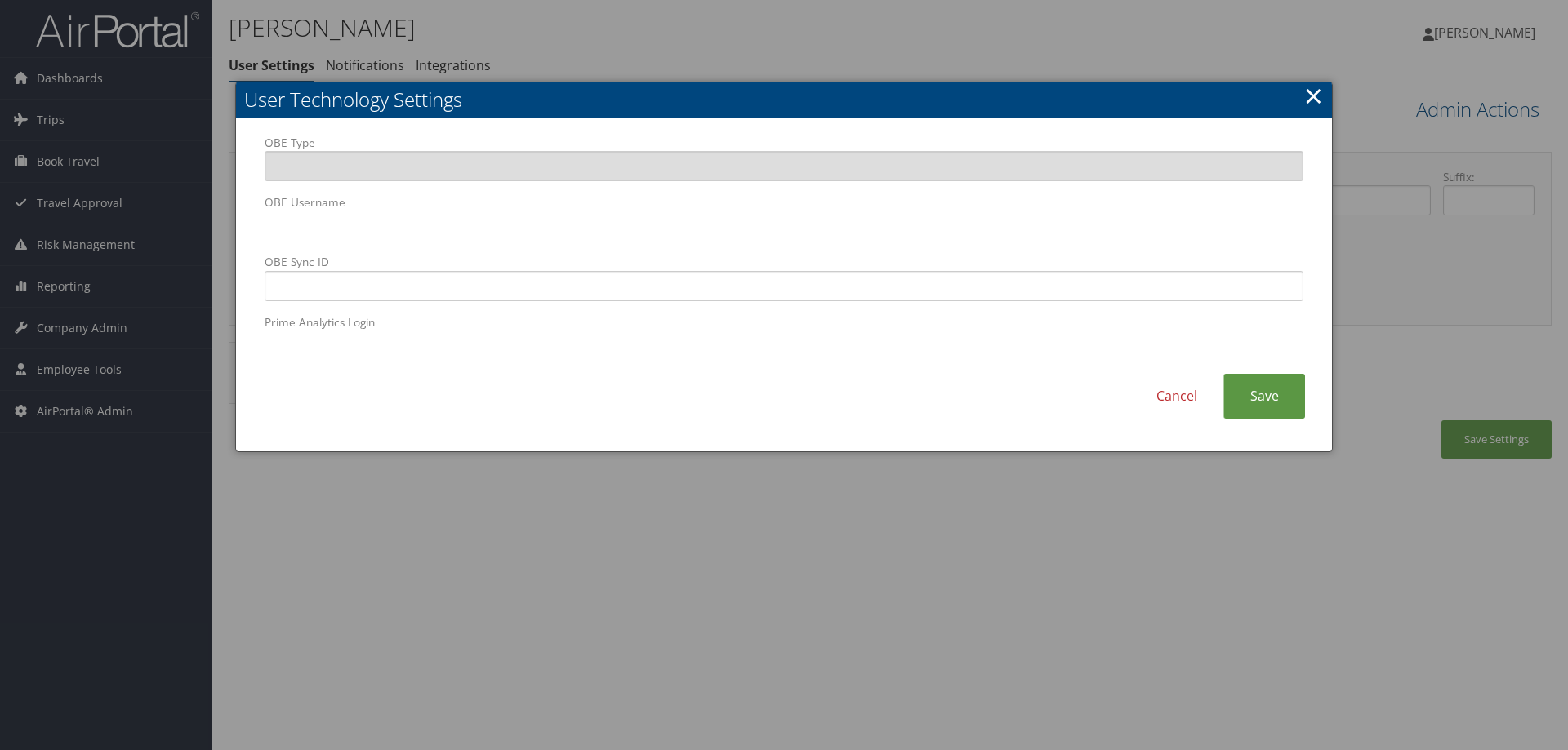
click at [477, 232] on form "OBE Type OBE Username OBE Sync ID Prime Analytics Login" at bounding box center [784, 248] width 1039 height 227
drag, startPoint x: 535, startPoint y: 243, endPoint x: 175, endPoint y: 221, distance: 360.7
click at [175, 221] on body "Menu Dashboards ► AirPortal 360™ (Manager) AirPortal 360™ (Agent) My Travel Das…" at bounding box center [784, 375] width 1568 height 750
click at [215, 208] on body "Menu Dashboards ► AirPortal 360™ (Manager) AirPortal 360™ (Agent) My Travel Das…" at bounding box center [784, 375] width 1568 height 750
click at [691, 278] on input "OBE Sync ID" at bounding box center [784, 286] width 1039 height 30
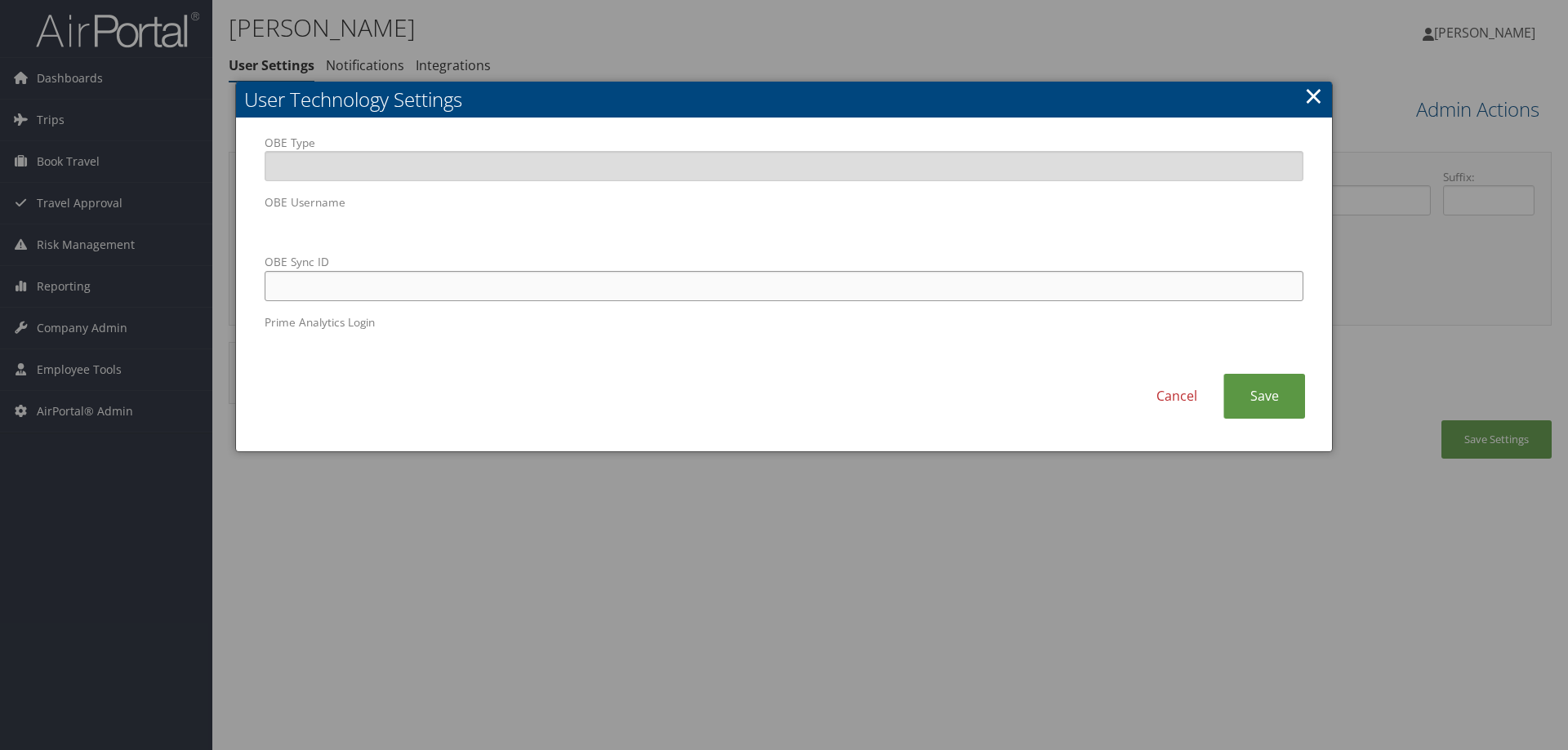
paste input "[PERSON_NAME][EMAIL_ADDRESS][PERSON_NAME][DOMAIN_NAME]"
type input "[PERSON_NAME][EMAIL_ADDRESS][PERSON_NAME][DOMAIN_NAME]"
click at [1253, 389] on link "Save" at bounding box center [1265, 395] width 82 height 45
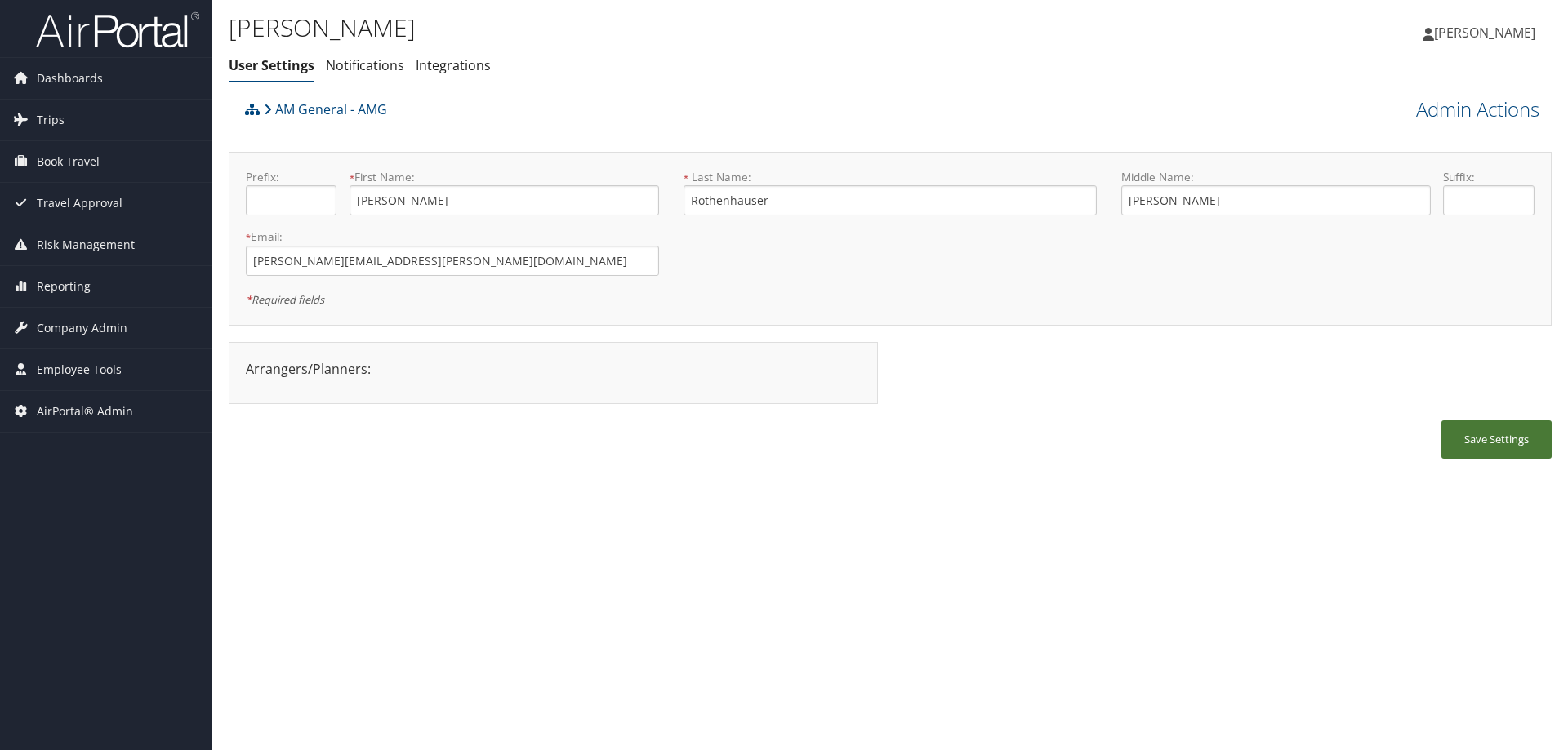
click at [1508, 452] on button "Save Settings" at bounding box center [1497, 439] width 110 height 38
drag, startPoint x: 520, startPoint y: 260, endPoint x: 239, endPoint y: 265, distance: 281.0
click at [239, 265] on div "* Email: Alex.Rothenhauser@amgeneral.com This field is required" at bounding box center [453, 259] width 437 height 60
click at [64, 321] on span "Company Admin" at bounding box center [82, 328] width 90 height 41
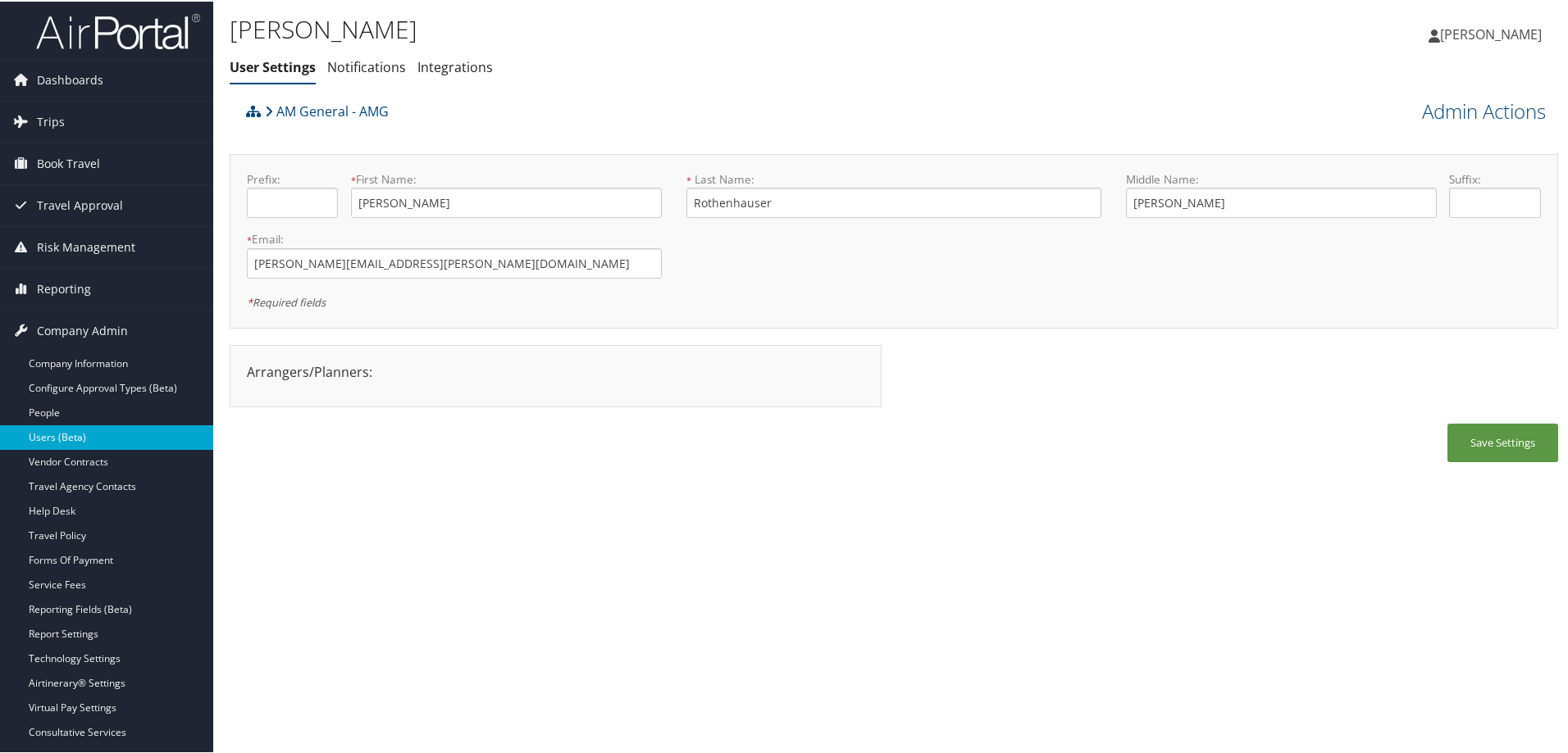
click at [61, 436] on link "Users (Beta)" at bounding box center [106, 436] width 213 height 25
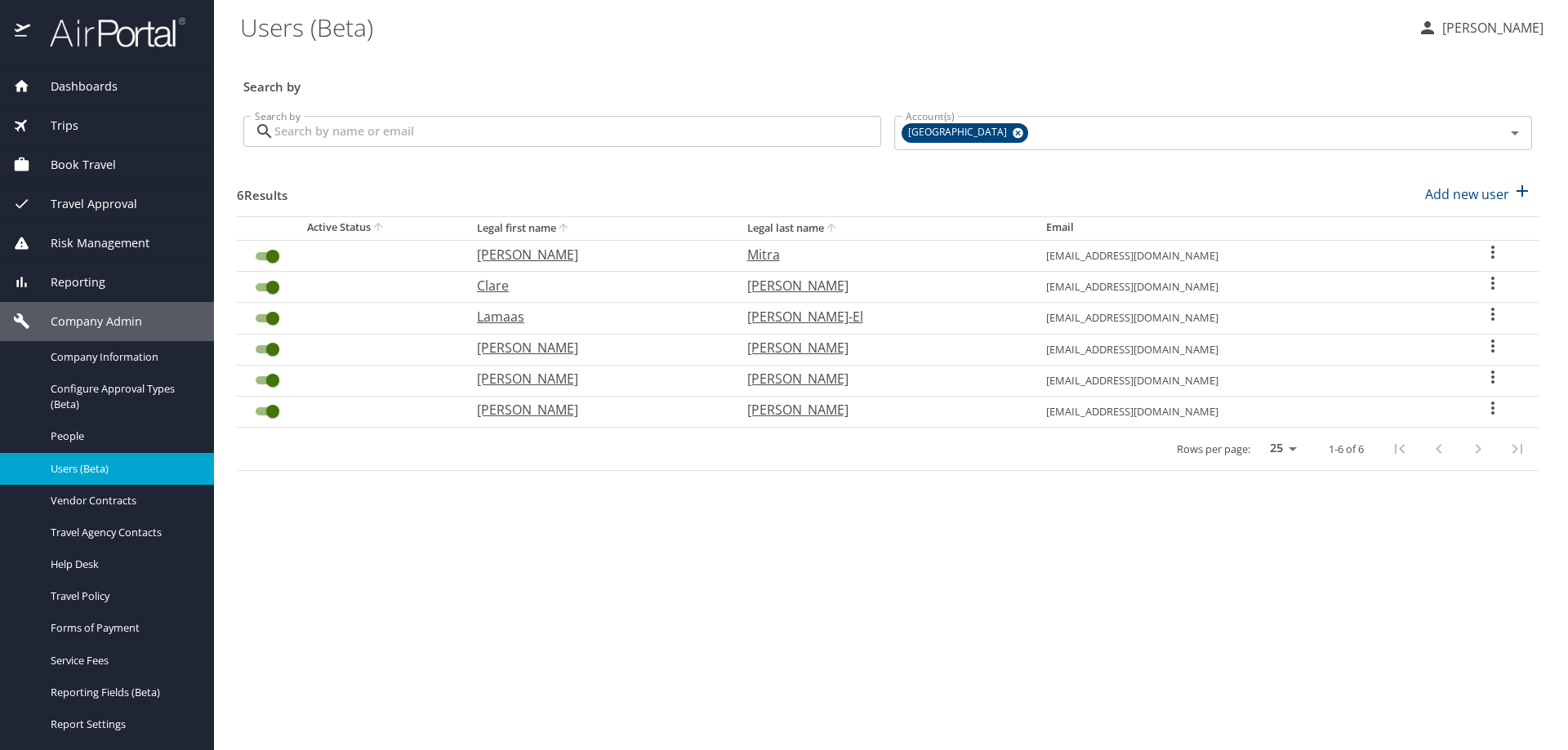
click at [364, 124] on input "Search by" at bounding box center [578, 131] width 607 height 31
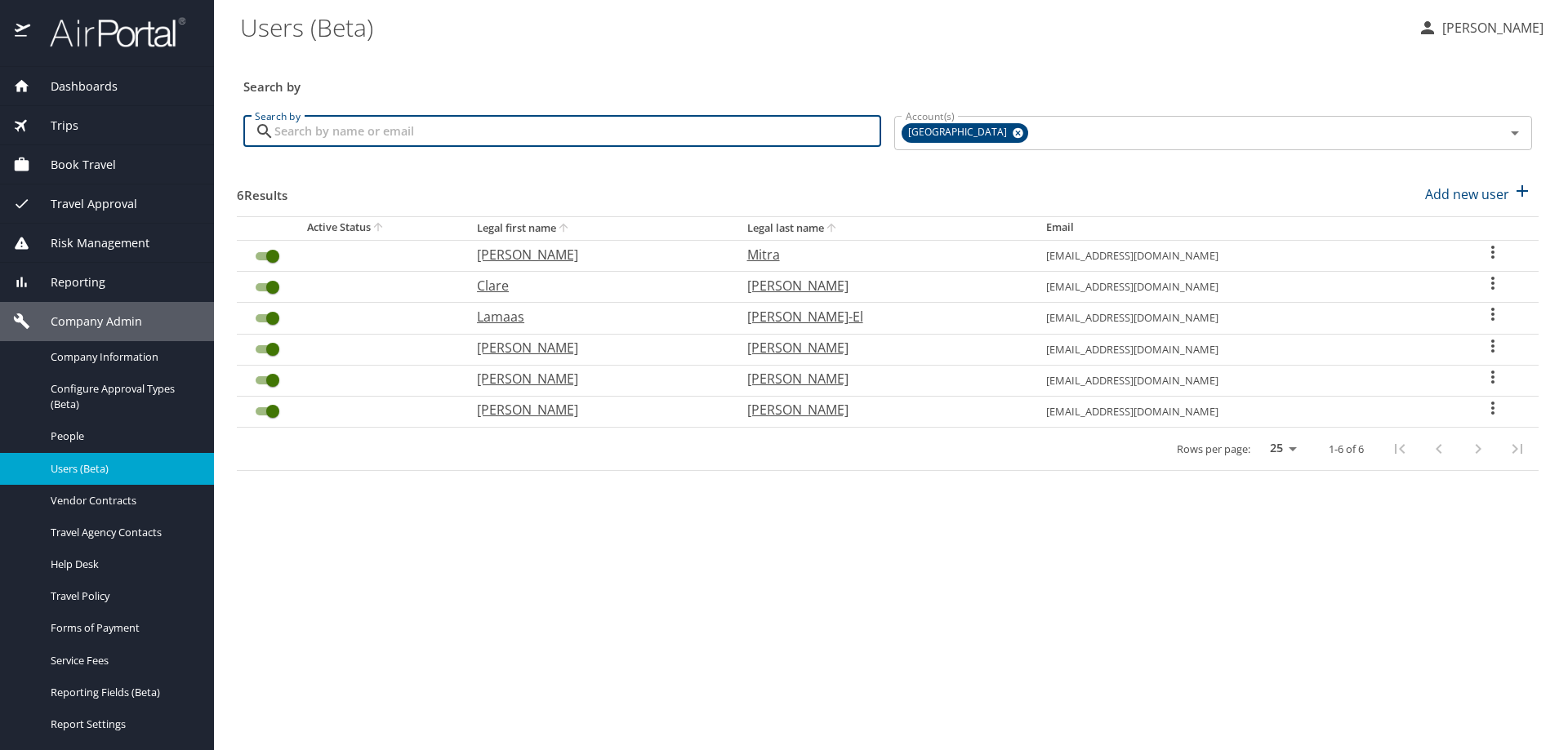
paste input "[PERSON_NAME][EMAIL_ADDRESS][PERSON_NAME][DOMAIN_NAME]"
type input "[PERSON_NAME][EMAIL_ADDRESS][PERSON_NAME][DOMAIN_NAME]"
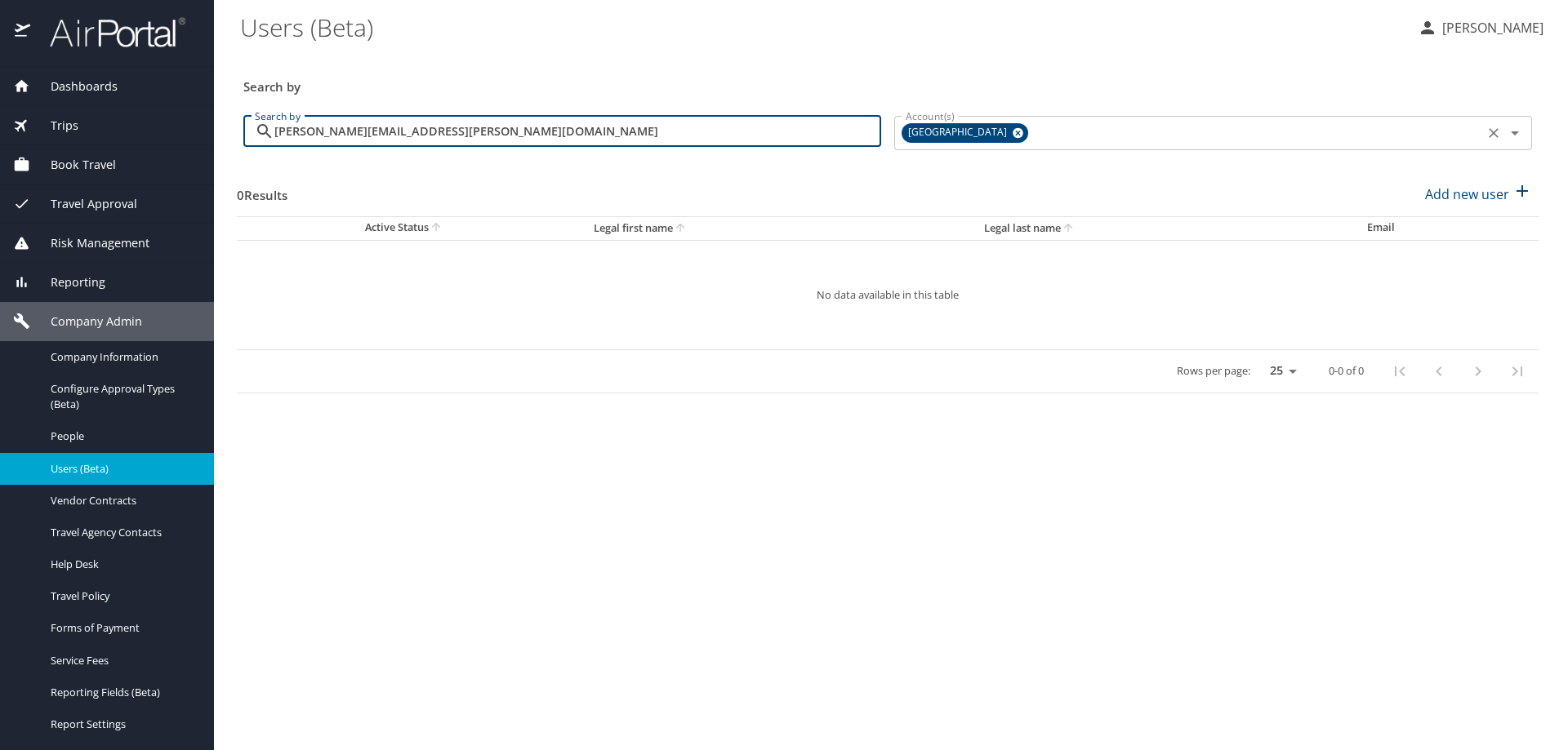
click at [1013, 130] on icon at bounding box center [1017, 133] width 10 height 10
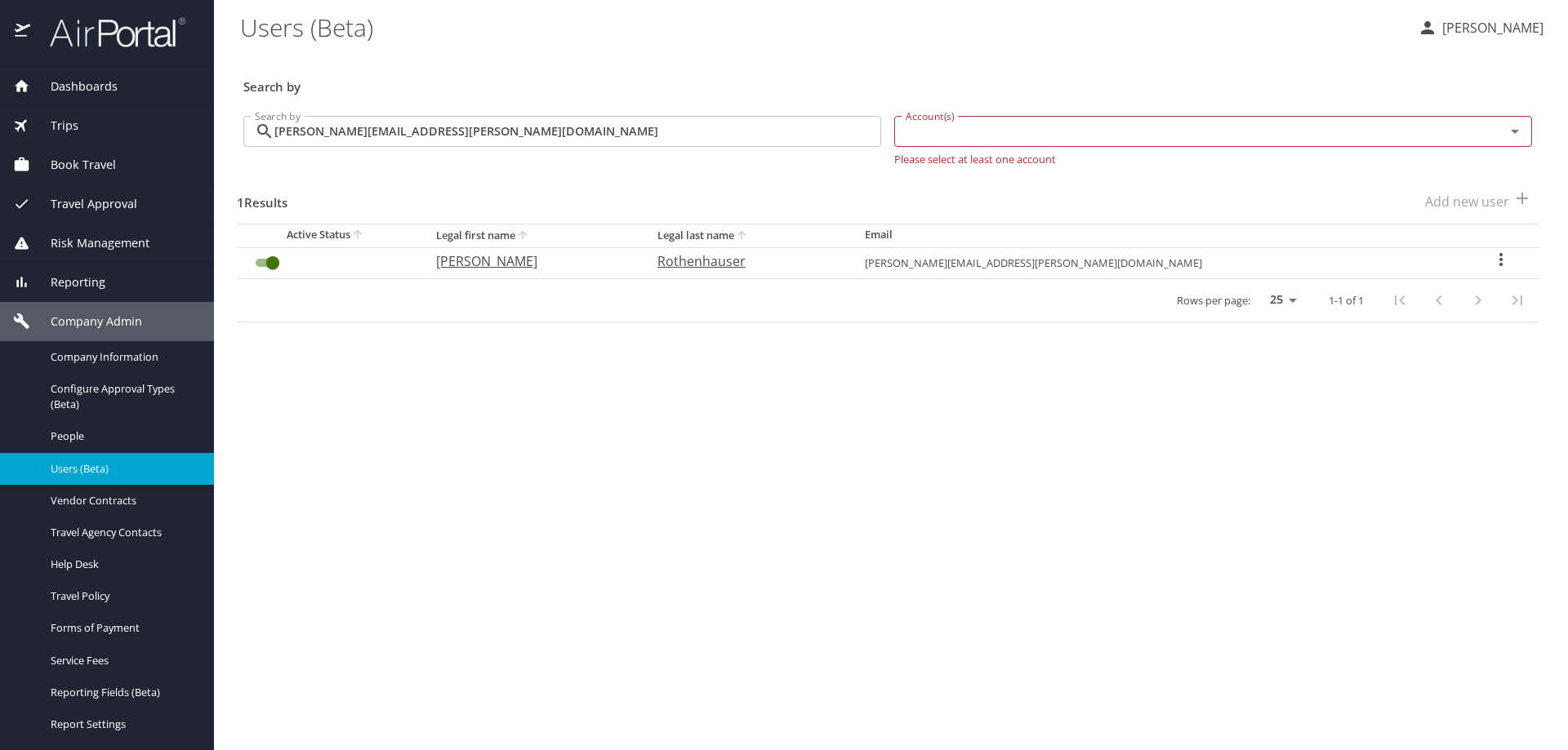
click at [1498, 254] on icon "User Search Table" at bounding box center [1501, 260] width 20 height 20
click at [1469, 261] on li "View profile" at bounding box center [1439, 260] width 237 height 29
select select "US"
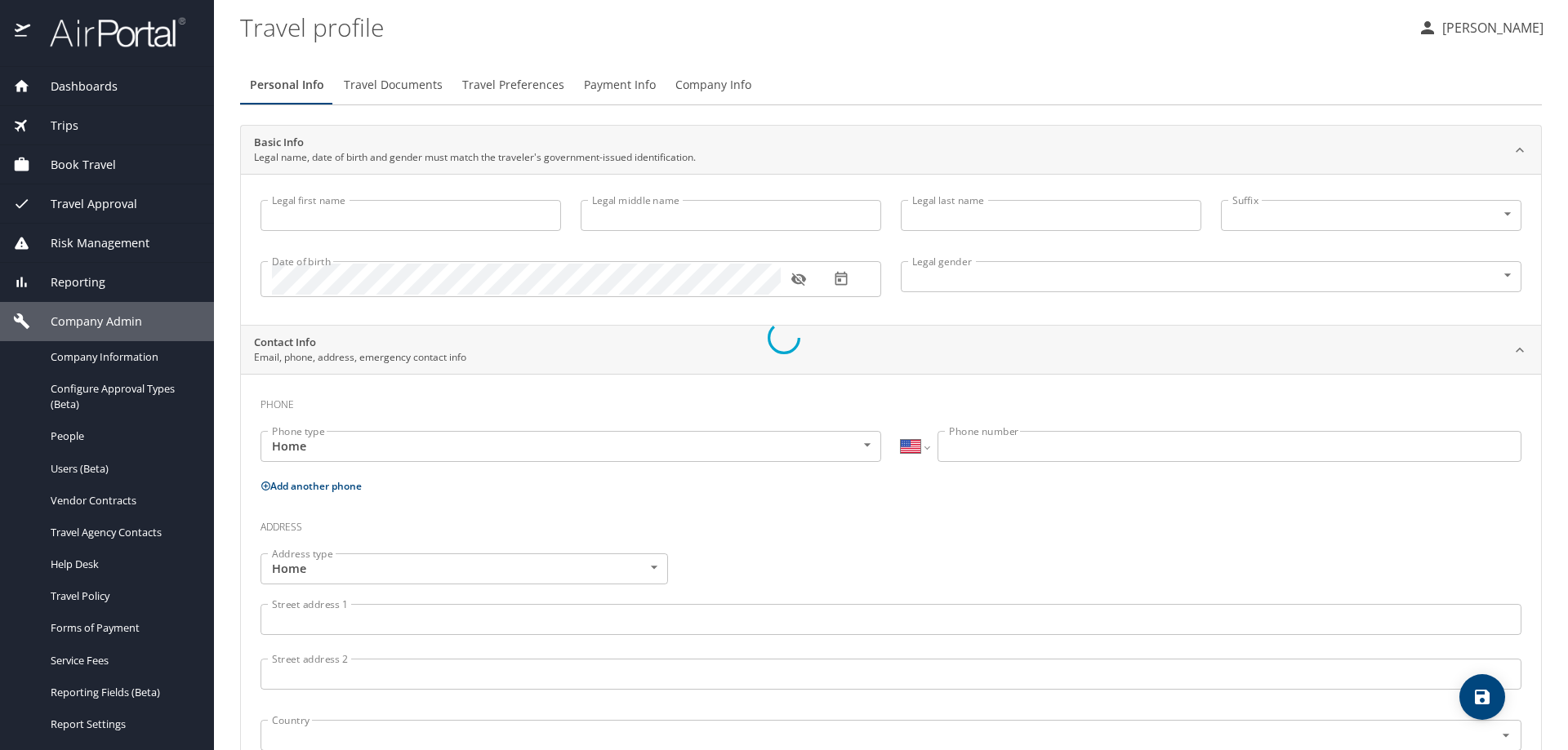
type input "[PERSON_NAME]"
type input "Rothenhauser"
type input "Male"
type input "Lisa"
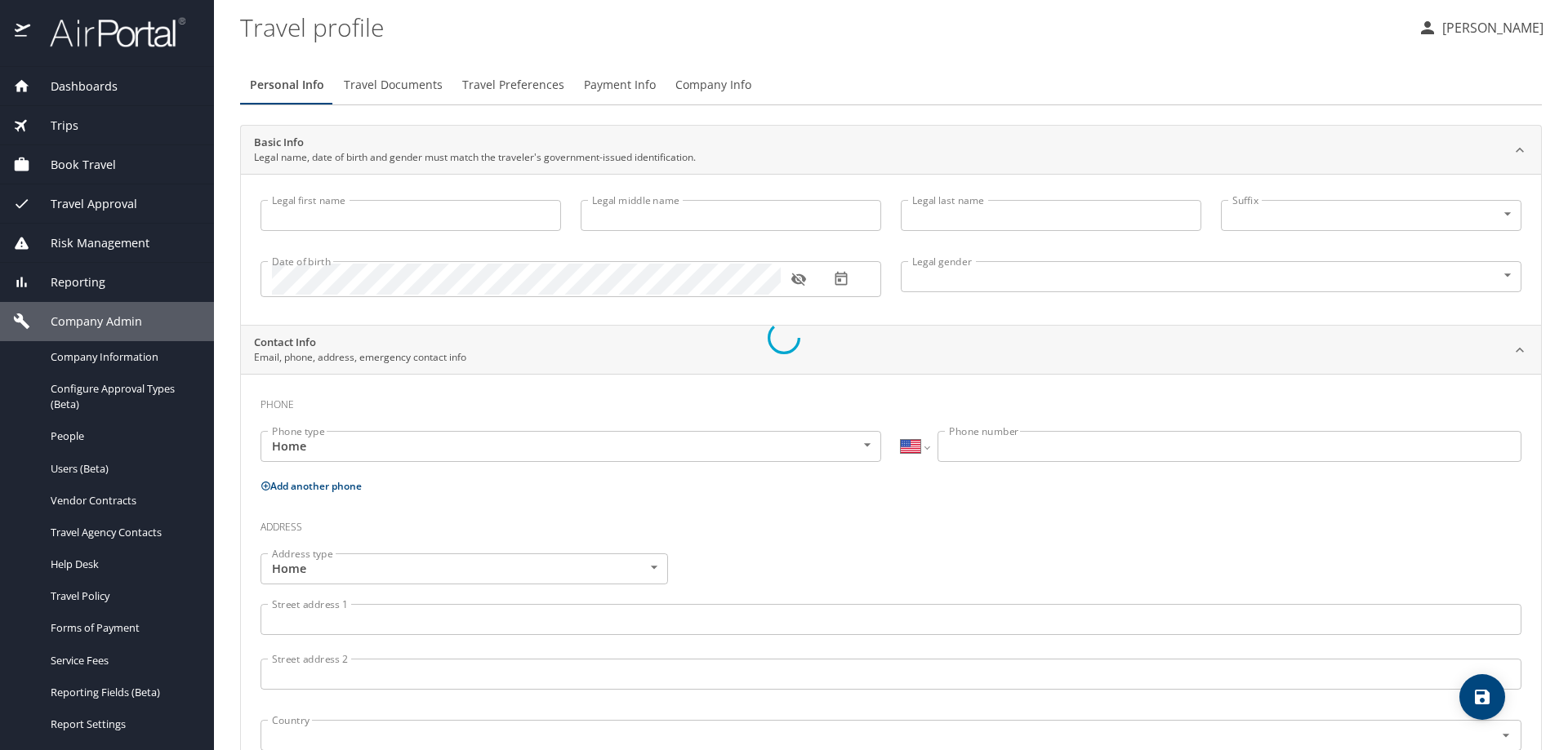
type input "Rothenhauser"
select select "NL"
type input "35748464"
select select "US"
select select "NL"
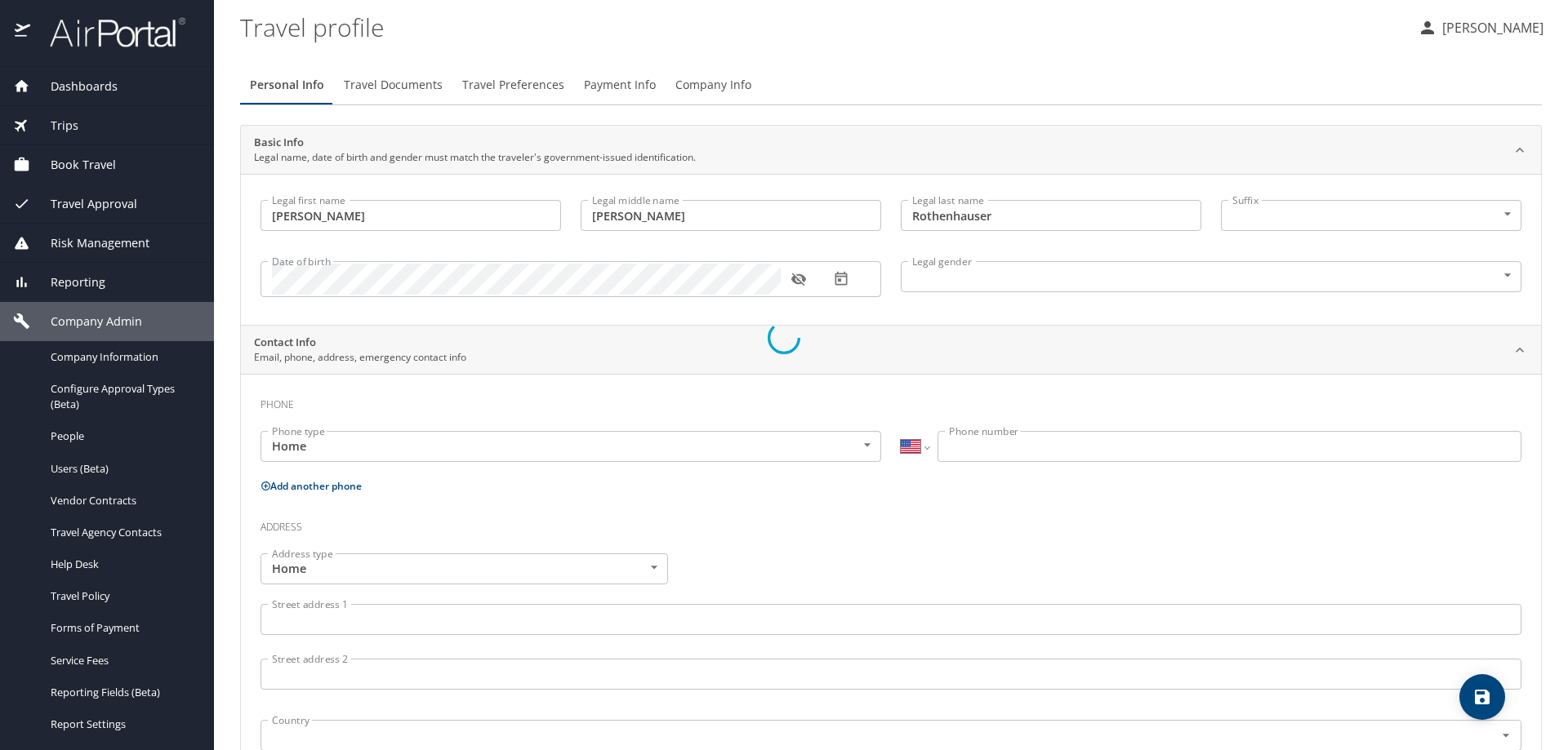
select select "SC"
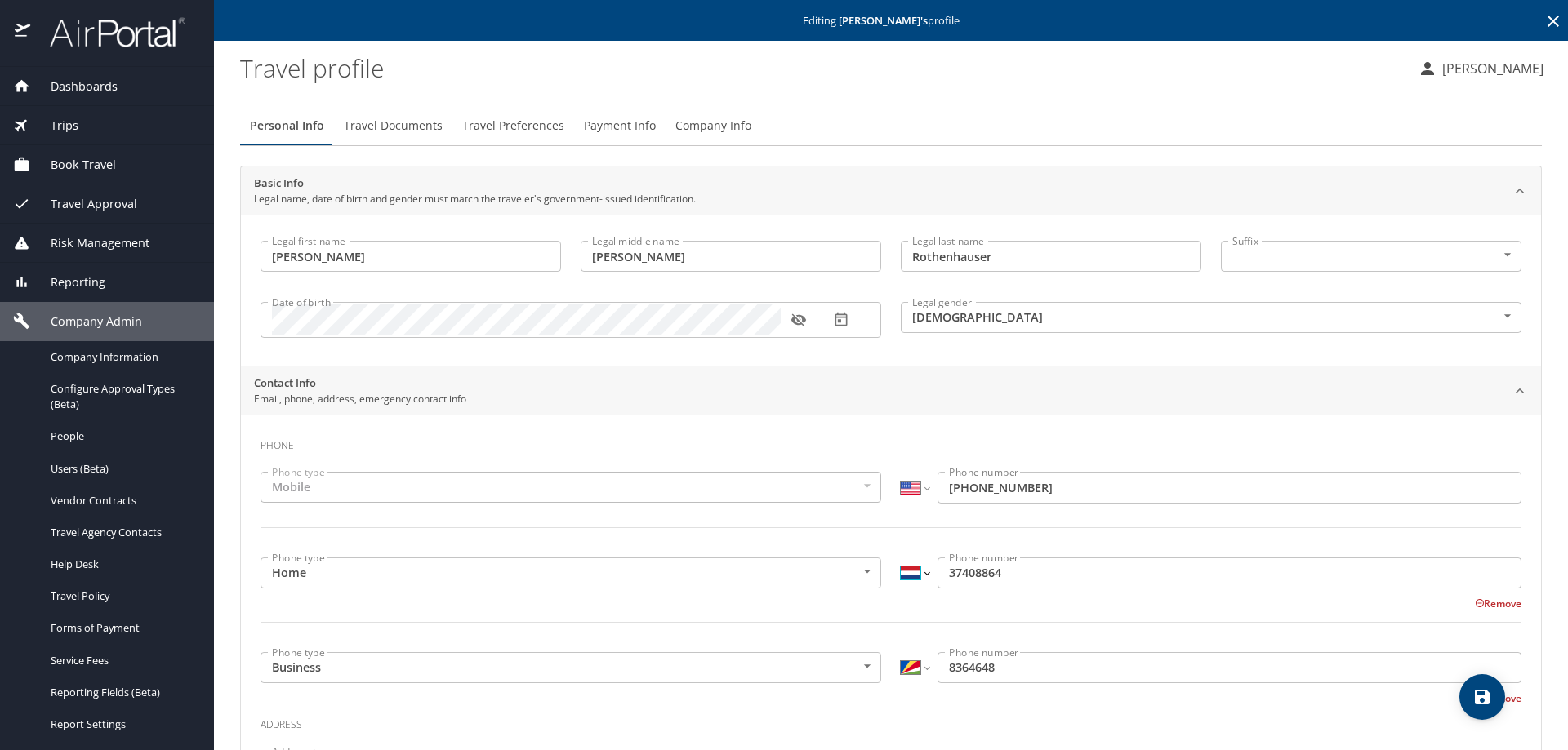
click at [920, 573] on select "International Afghanistan Åland Islands Albania Algeria American Samoa Andorra …" at bounding box center [915, 573] width 28 height 31
select select "US"
click at [901, 558] on select "International Afghanistan Åland Islands Albania Algeria American Samoa Andorra …" at bounding box center [915, 573] width 28 height 31
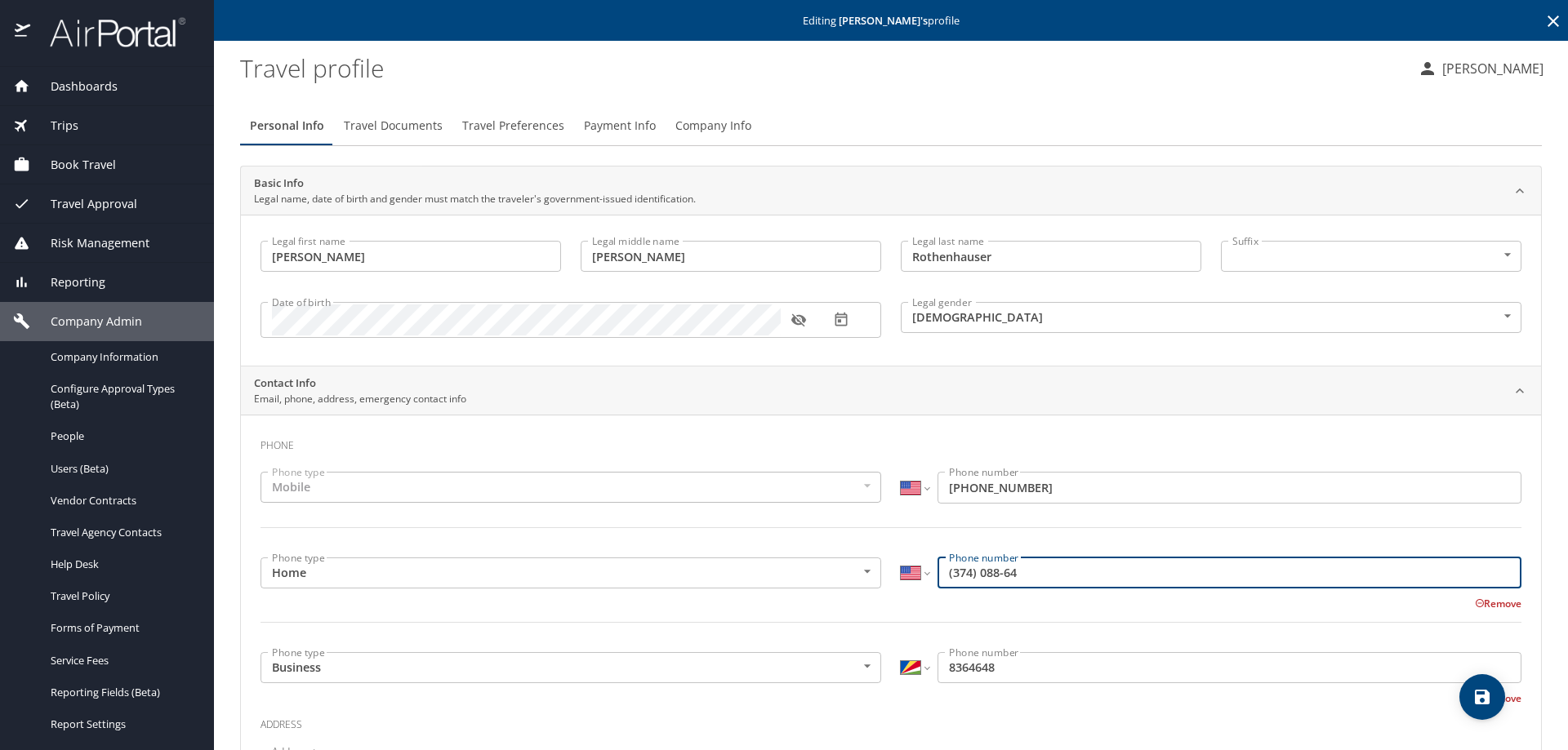
click at [945, 578] on input "(374) 088-64" at bounding box center [1229, 573] width 584 height 31
type input "(313) 740-8864"
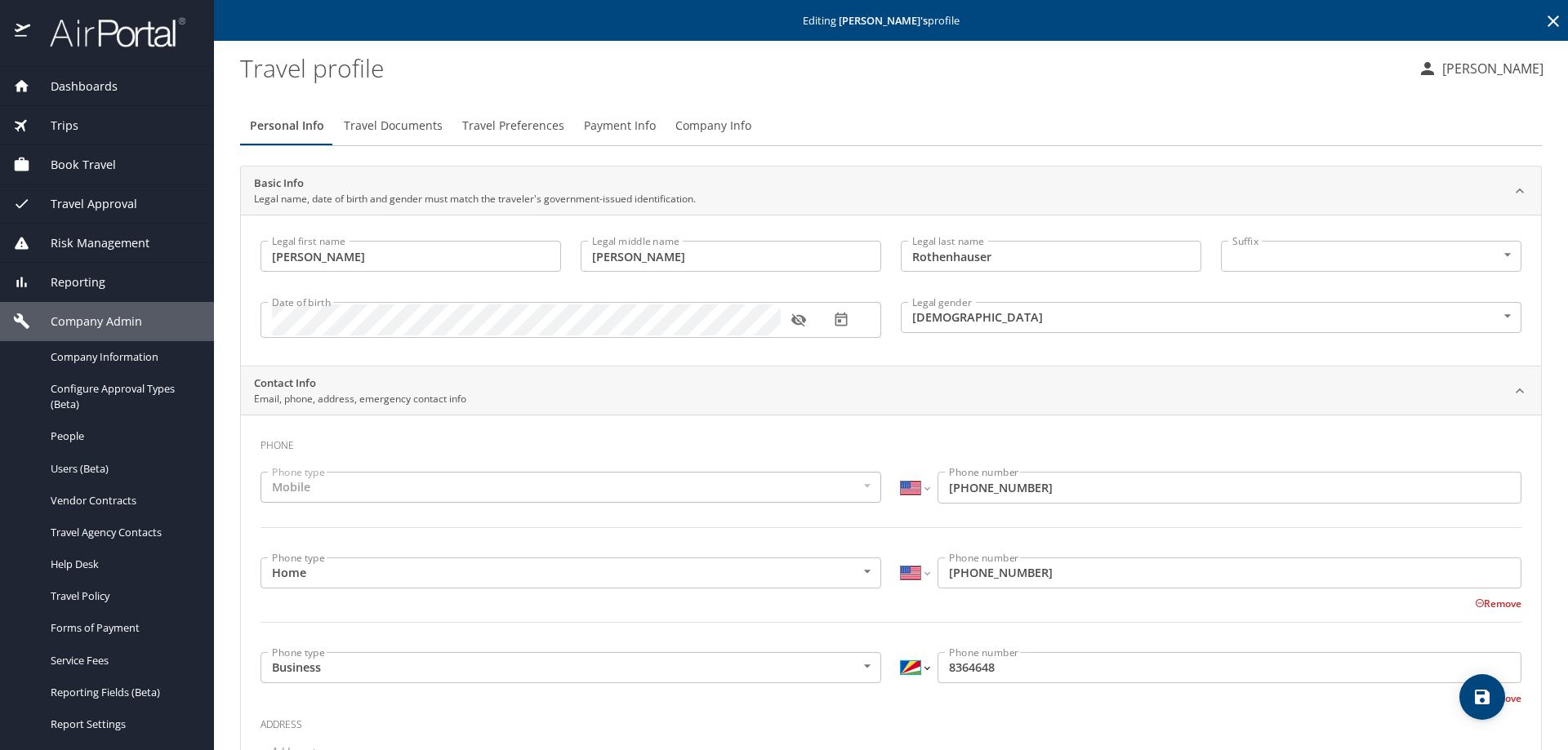
click at [922, 669] on select "International Afghanistan Åland Islands Albania Algeria American Samoa Andorra …" at bounding box center [915, 667] width 28 height 31
select select "US"
click at [901, 652] on select "International Afghanistan Åland Islands Albania Algeria American Samoa Andorra …" at bounding box center [915, 667] width 28 height 31
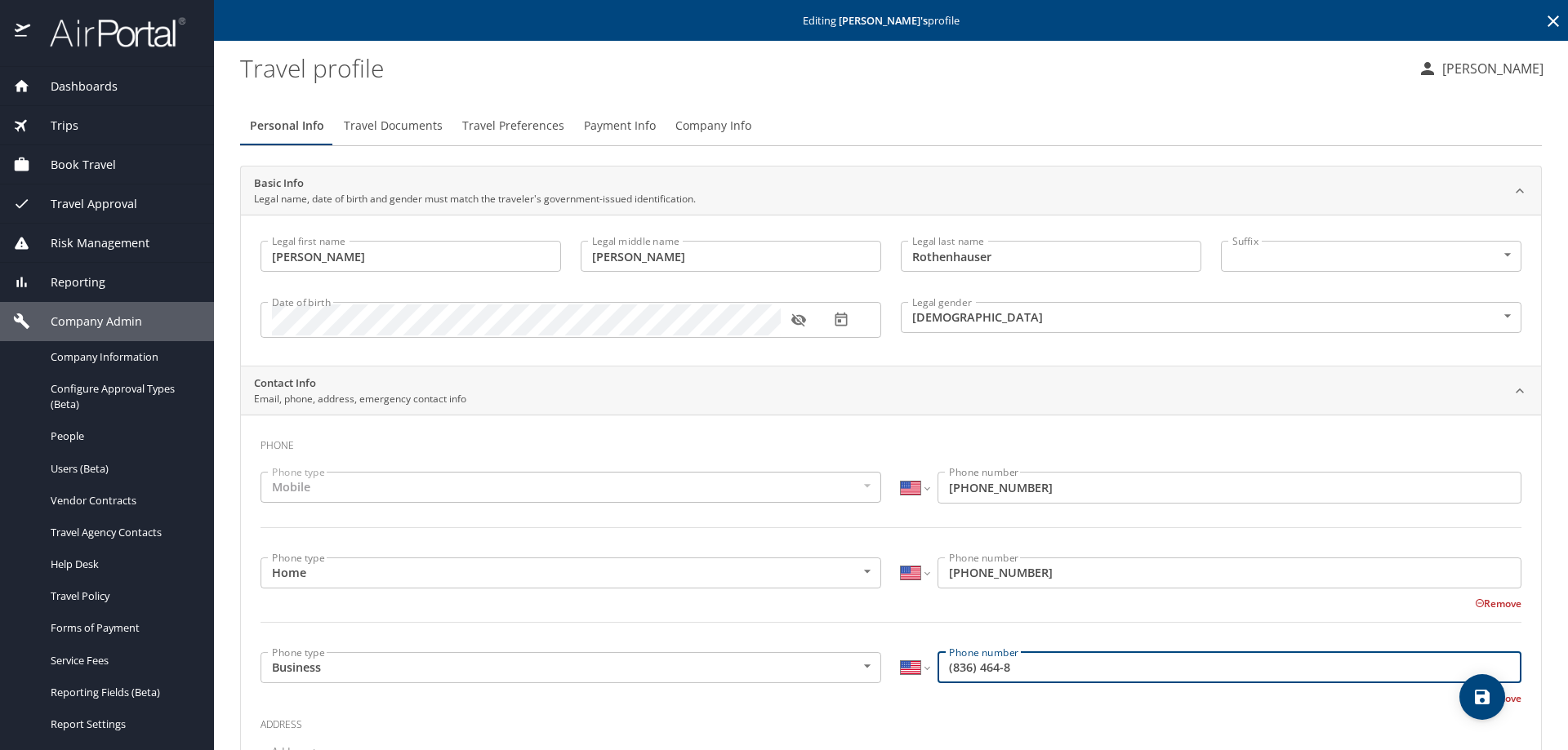
click at [944, 673] on input "(836) 464-8" at bounding box center [1229, 667] width 584 height 31
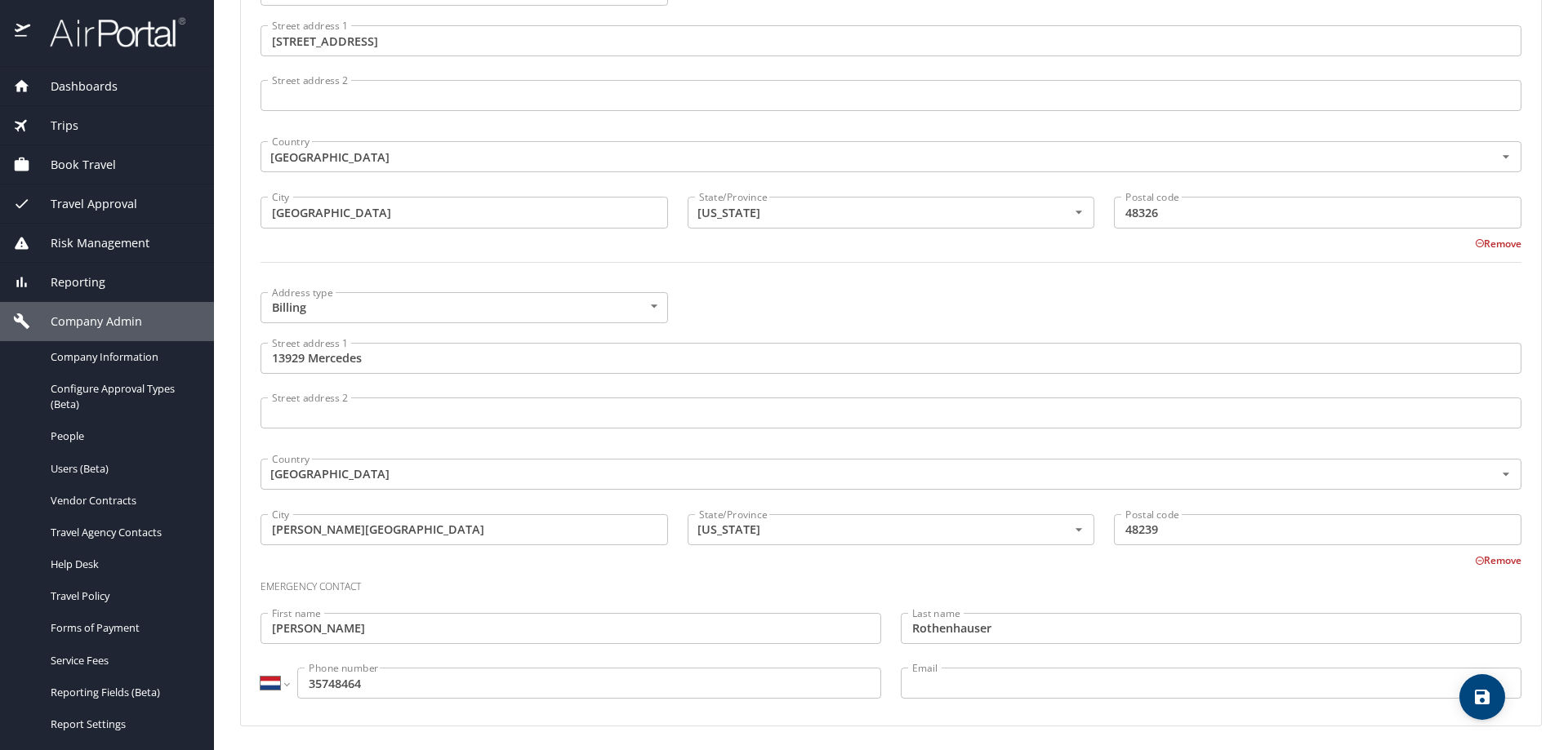
scroll to position [1096, 0]
type input "(313) 836-4648"
click at [288, 683] on select "International Afghanistan Åland Islands Albania Algeria American Samoa Andorra …" at bounding box center [274, 681] width 28 height 31
select select "US"
click at [261, 665] on select "International Afghanistan Åland Islands Albania Algeria American Samoa Andorra …" at bounding box center [274, 681] width 28 height 31
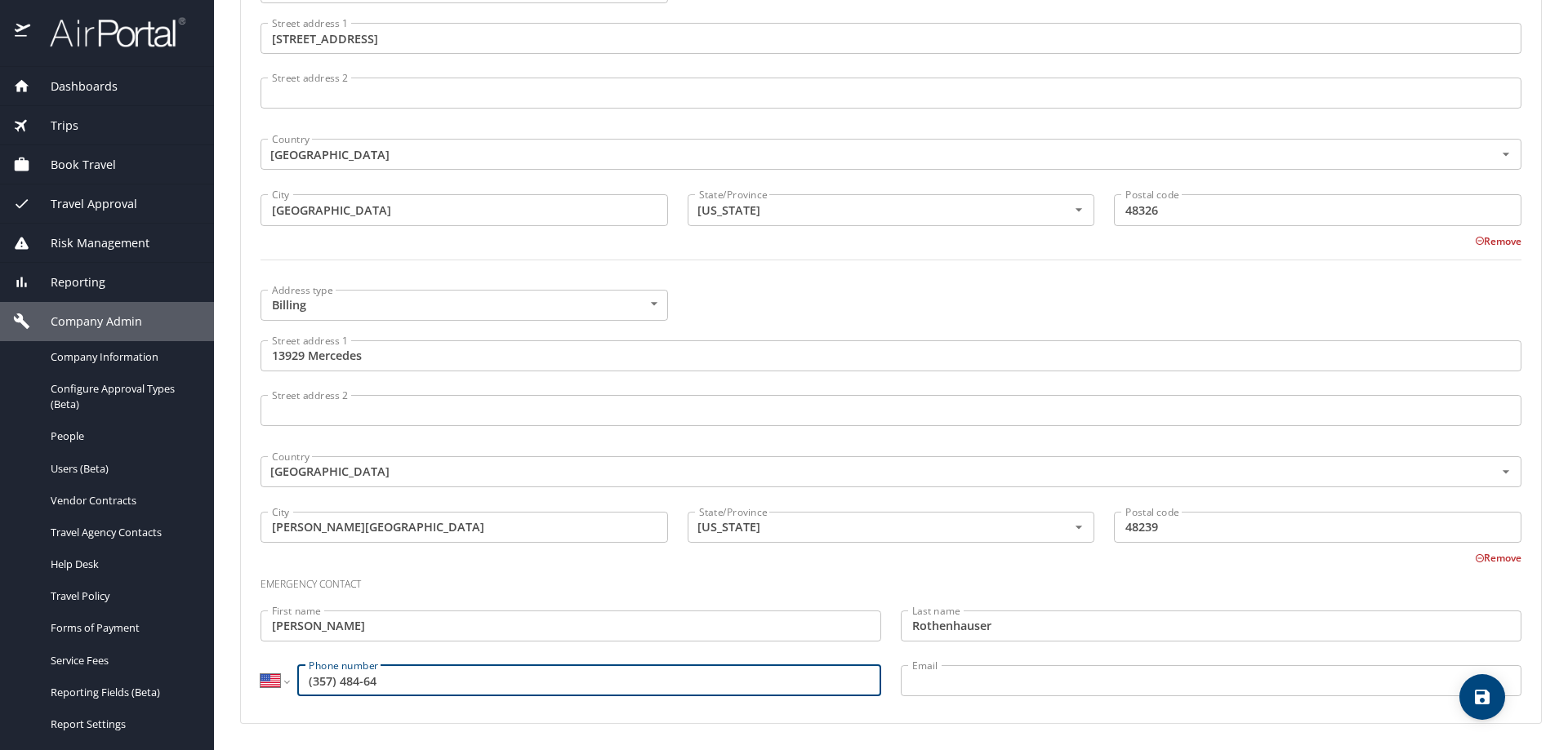
click at [335, 681] on input "(357) 484-64" at bounding box center [590, 681] width 584 height 31
drag, startPoint x: 399, startPoint y: 678, endPoint x: 342, endPoint y: 679, distance: 57.0
click at [342, 679] on input "(313) 484-64" at bounding box center [590, 681] width 584 height 31
type input "3"
click at [316, 684] on input "1 (488) 364-648" at bounding box center [590, 681] width 584 height 31
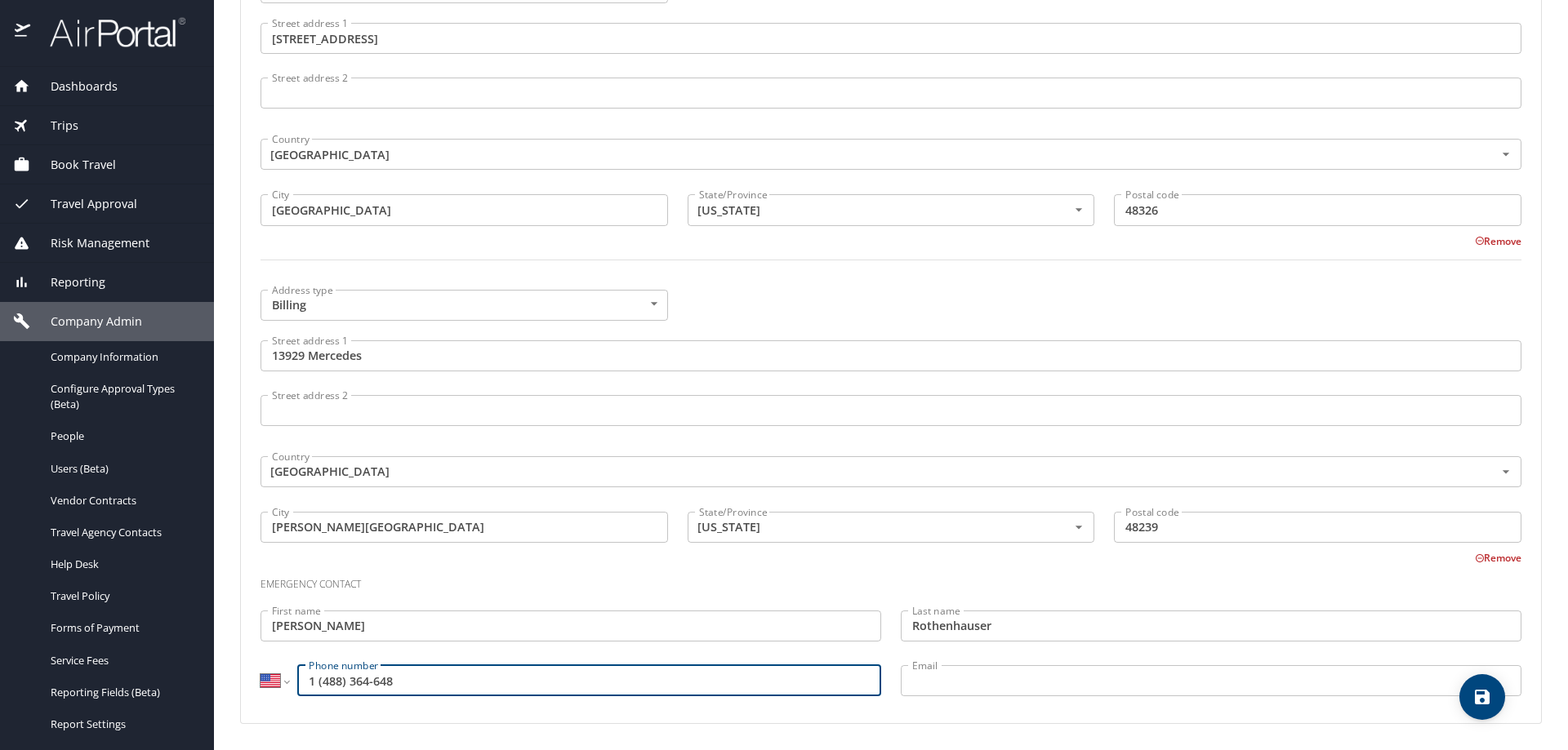
click at [324, 683] on input "1 (488) 364-648" at bounding box center [590, 681] width 584 height 31
drag, startPoint x: 317, startPoint y: 681, endPoint x: 304, endPoint y: 681, distance: 13.0
click at [304, 681] on input "1 (248) 836-4648" at bounding box center [590, 681] width 584 height 31
click at [308, 679] on input "(248) 836-4648" at bounding box center [590, 681] width 584 height 31
click at [310, 680] on input "1 (248) 836-4648" at bounding box center [590, 681] width 584 height 31
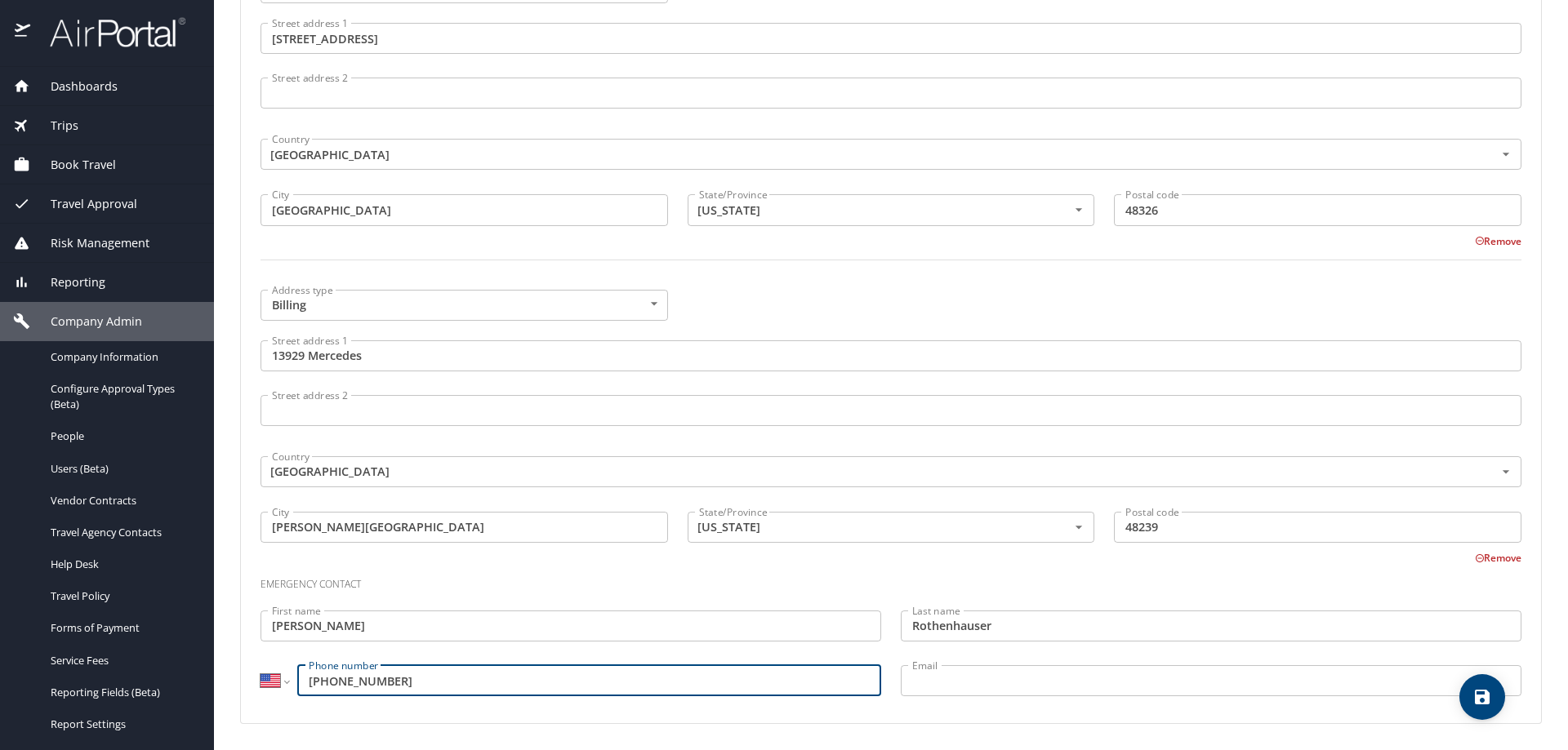
drag, startPoint x: 315, startPoint y: 681, endPoint x: 304, endPoint y: 682, distance: 11.0
click at [304, 682] on input "1 (248) 836-4648" at bounding box center [590, 681] width 584 height 31
type input "(248) 836-4648"
click at [1484, 691] on icon "save" at bounding box center [1481, 697] width 14 height 14
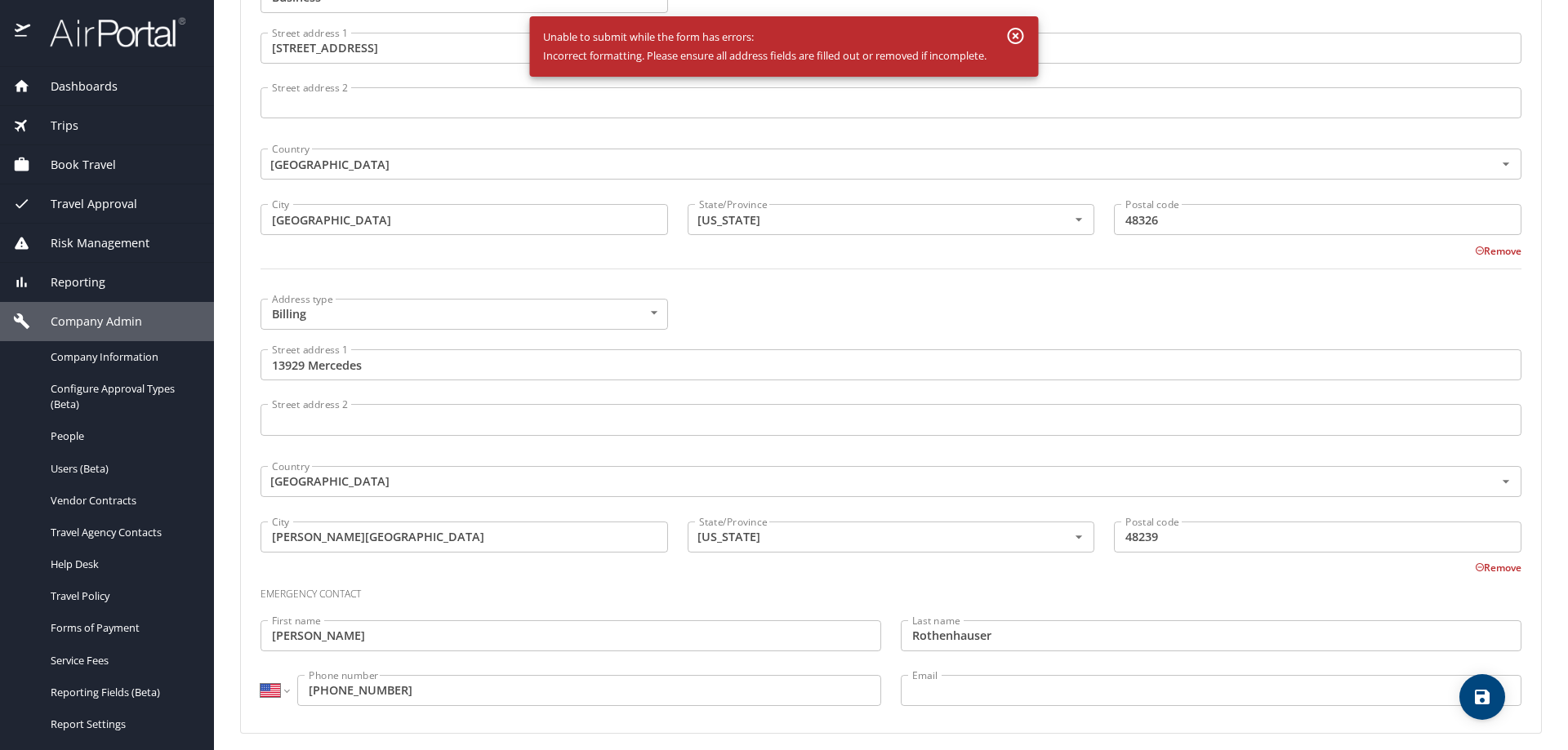
scroll to position [1106, 0]
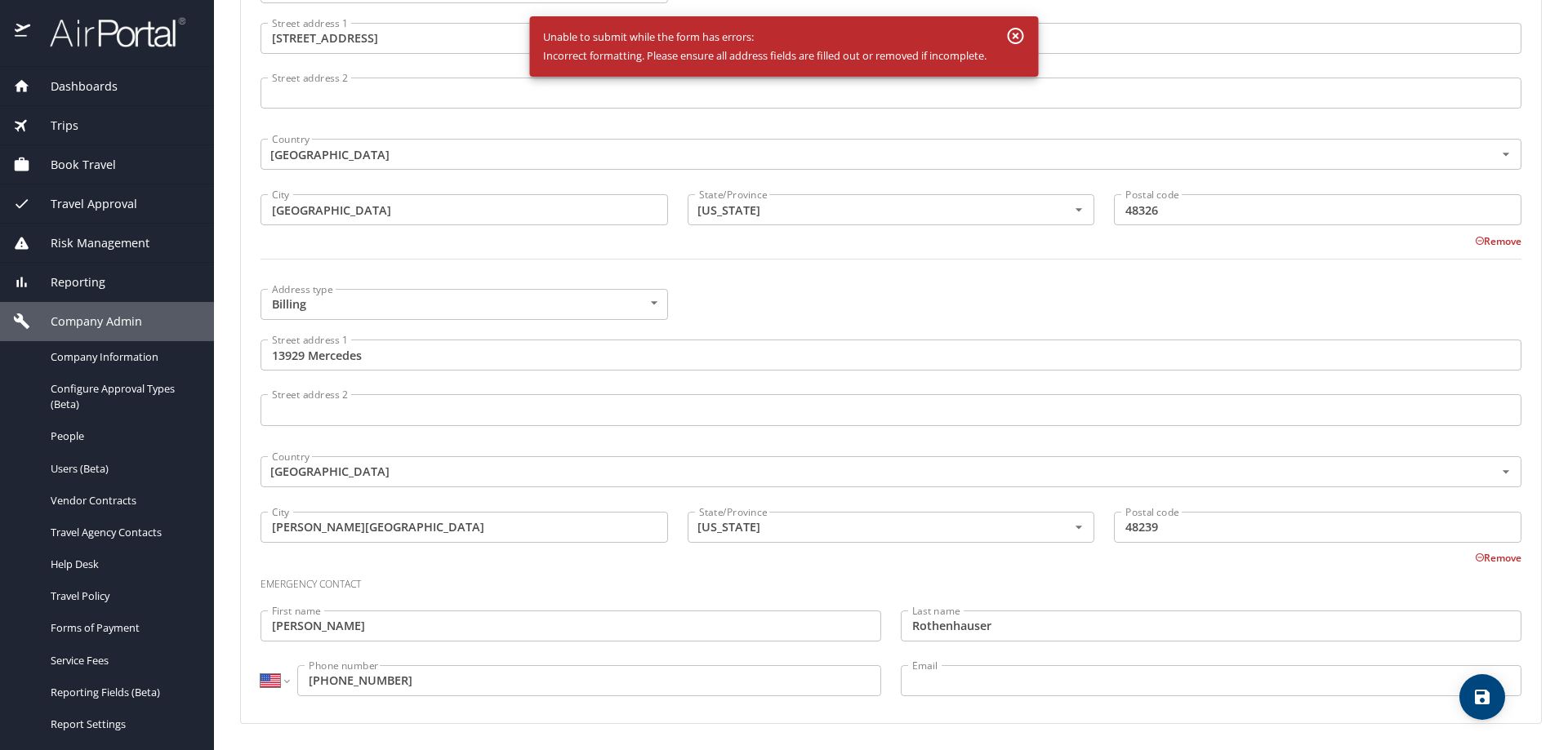
click at [1006, 47] on button "button" at bounding box center [1016, 35] width 32 height 29
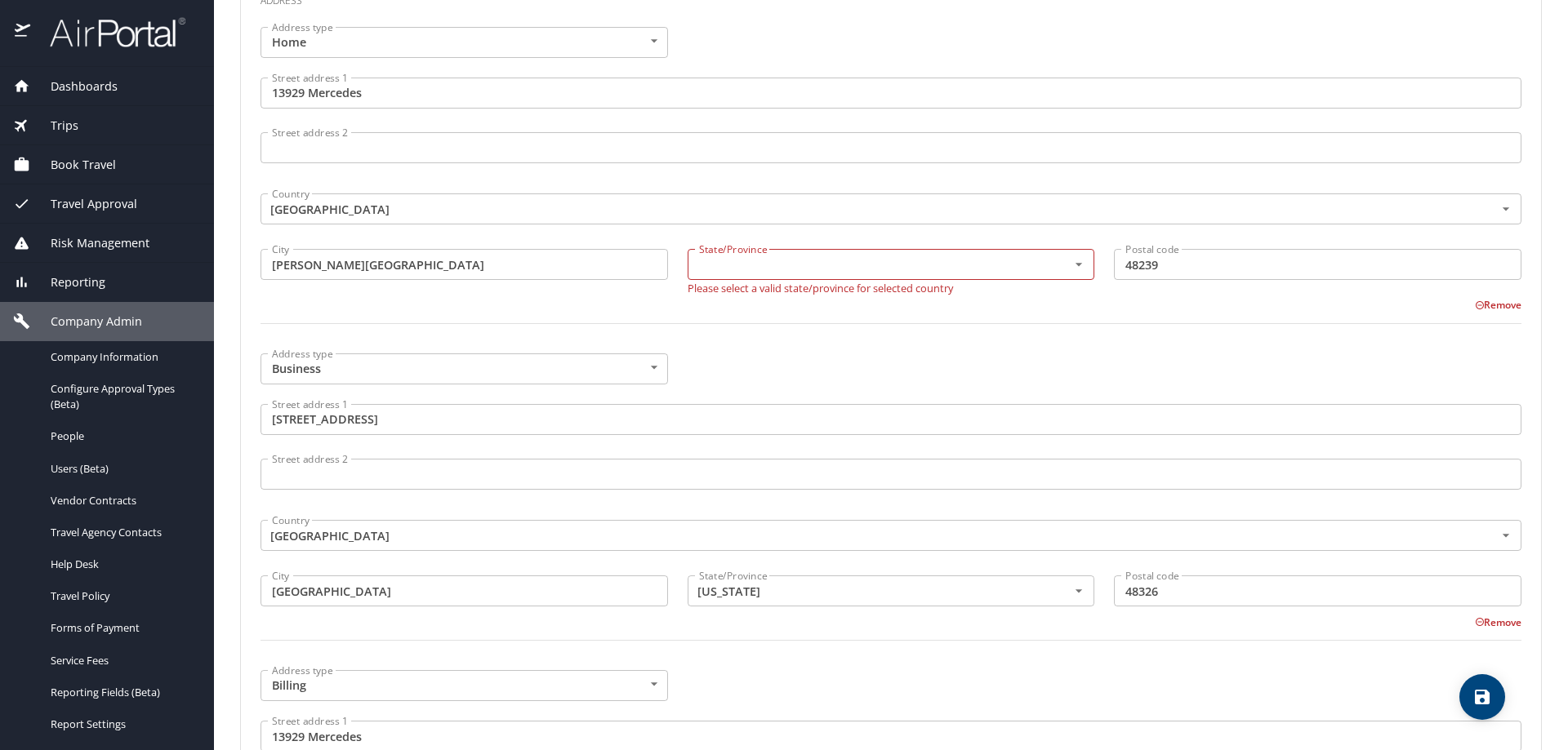
scroll to position [698, 0]
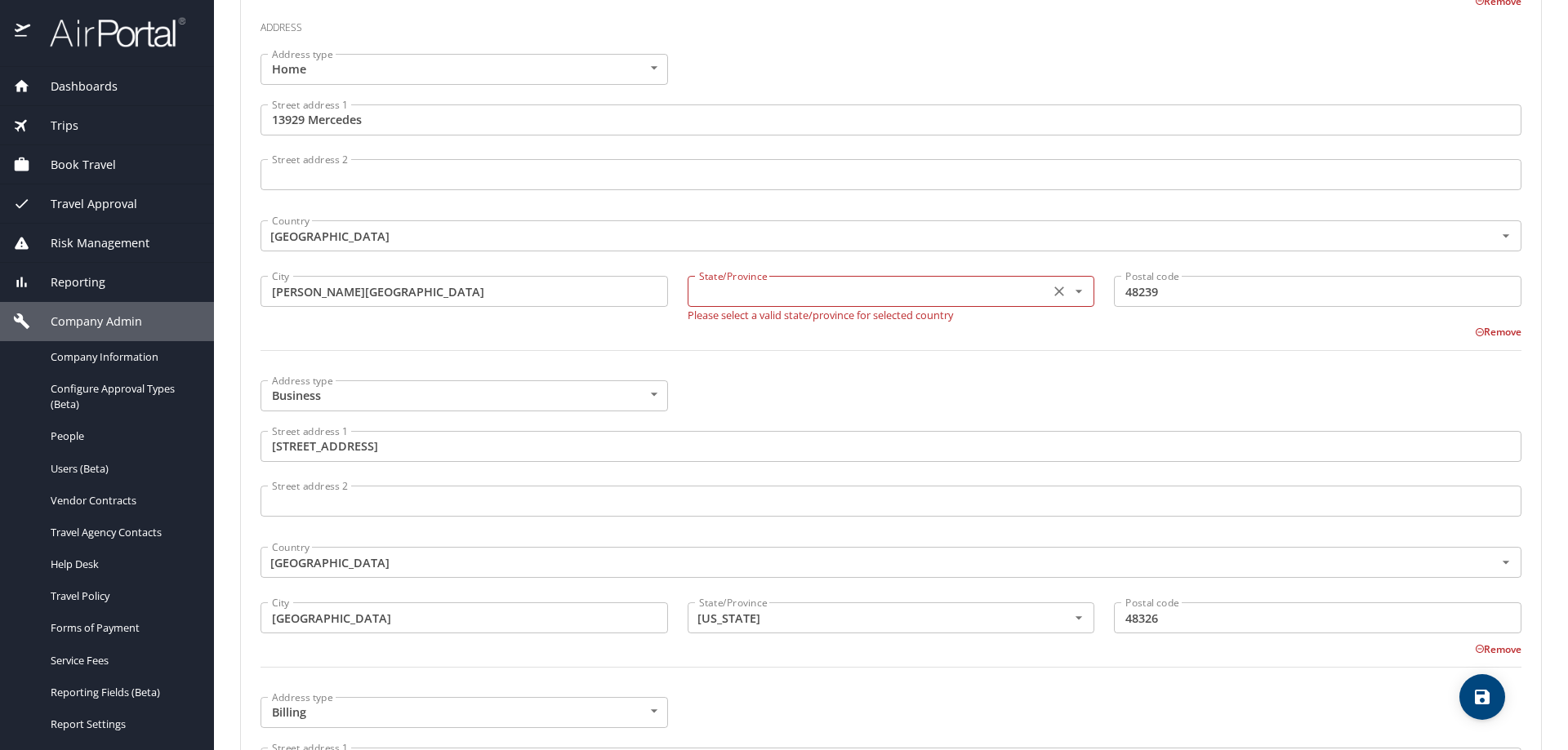
click at [734, 290] on input "text" at bounding box center [867, 292] width 350 height 21
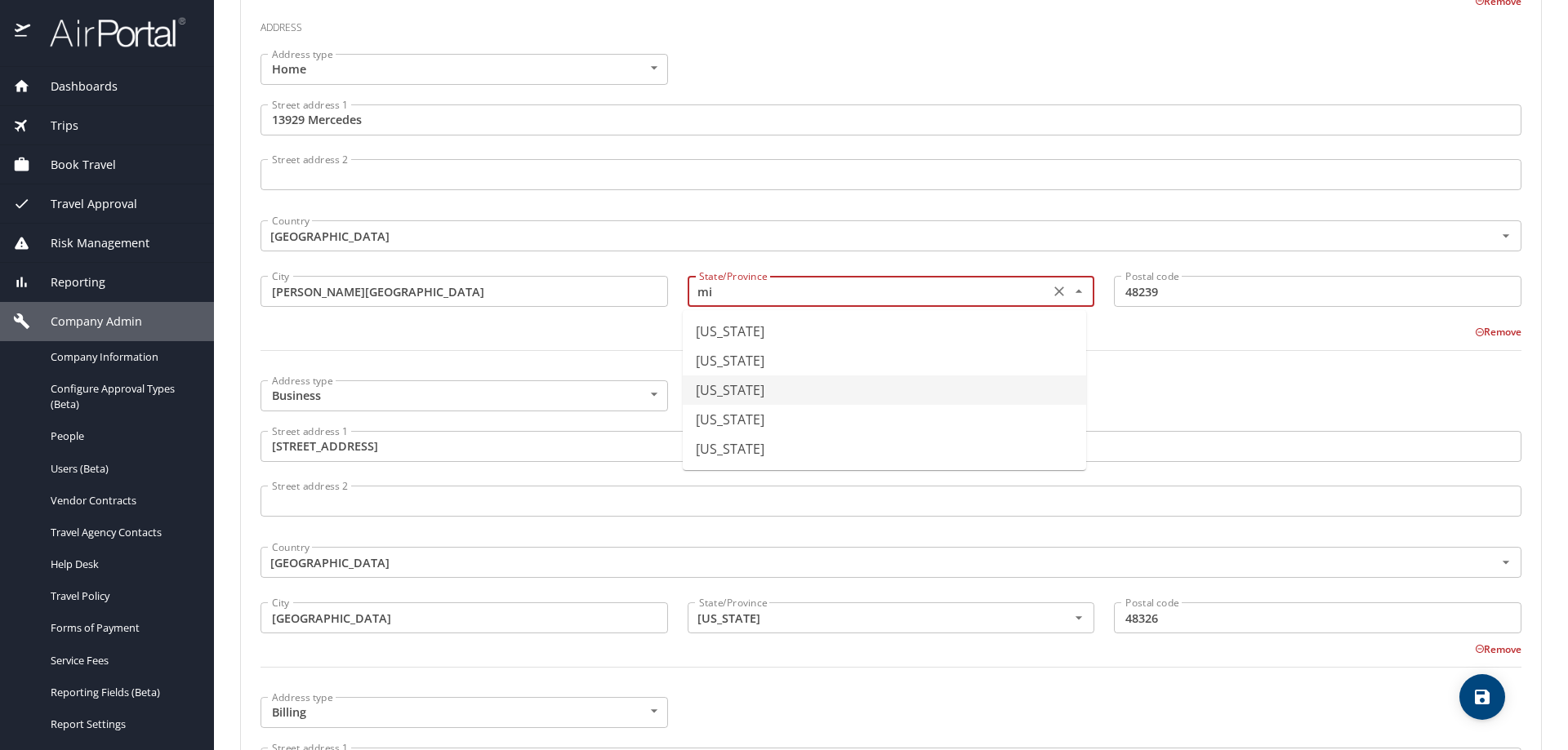
scroll to position [452, 0]
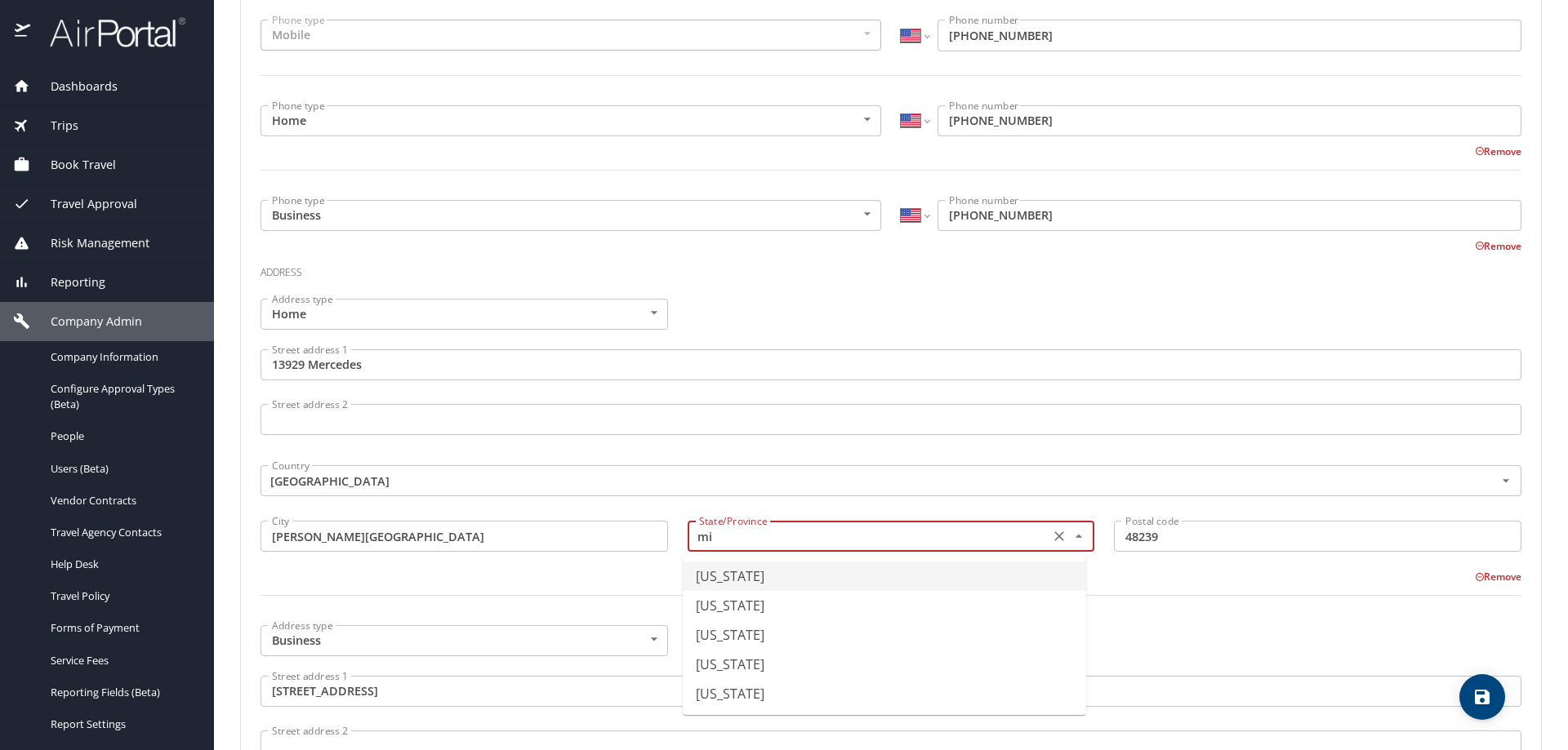
click at [741, 576] on li "Michigan" at bounding box center [884, 576] width 403 height 29
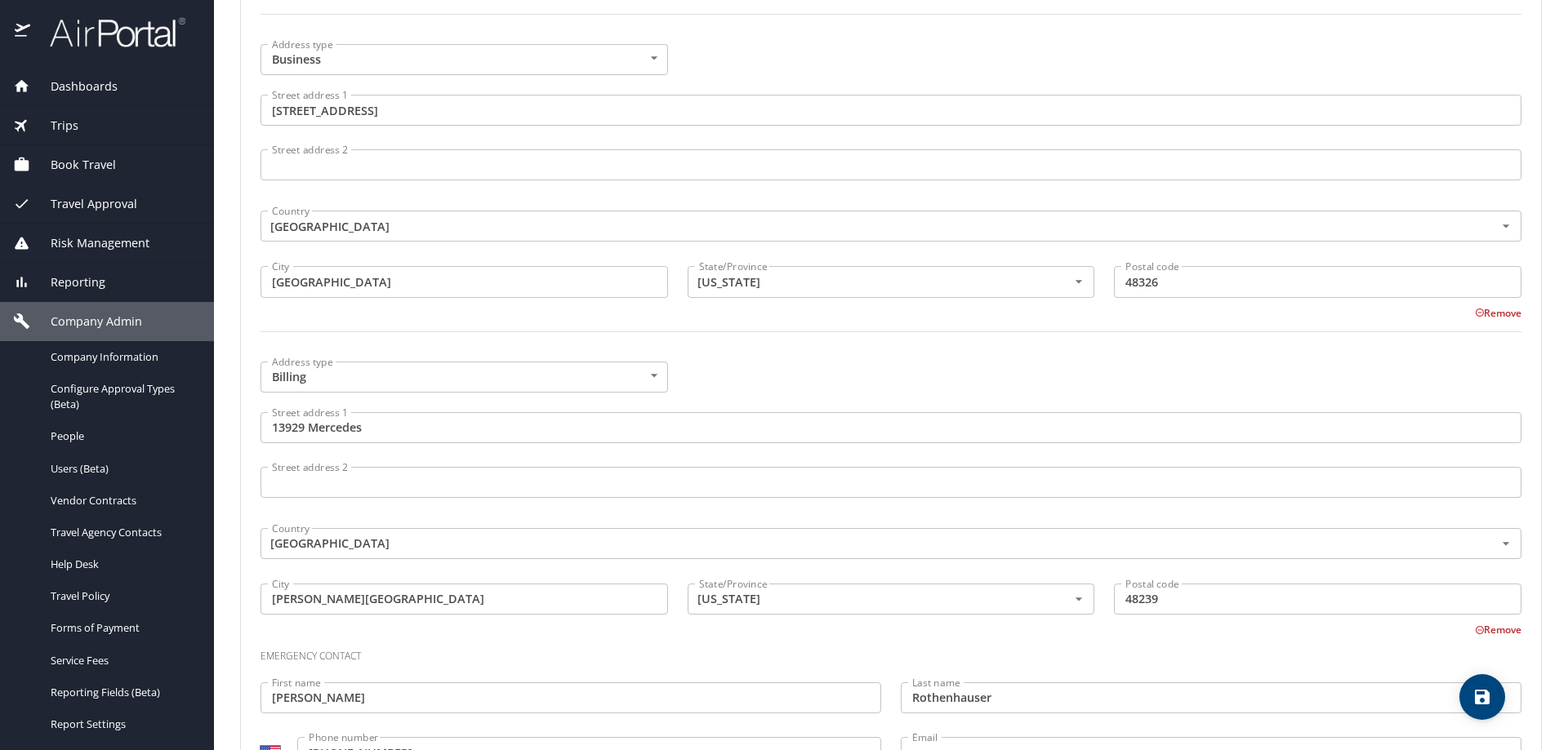
scroll to position [1096, 0]
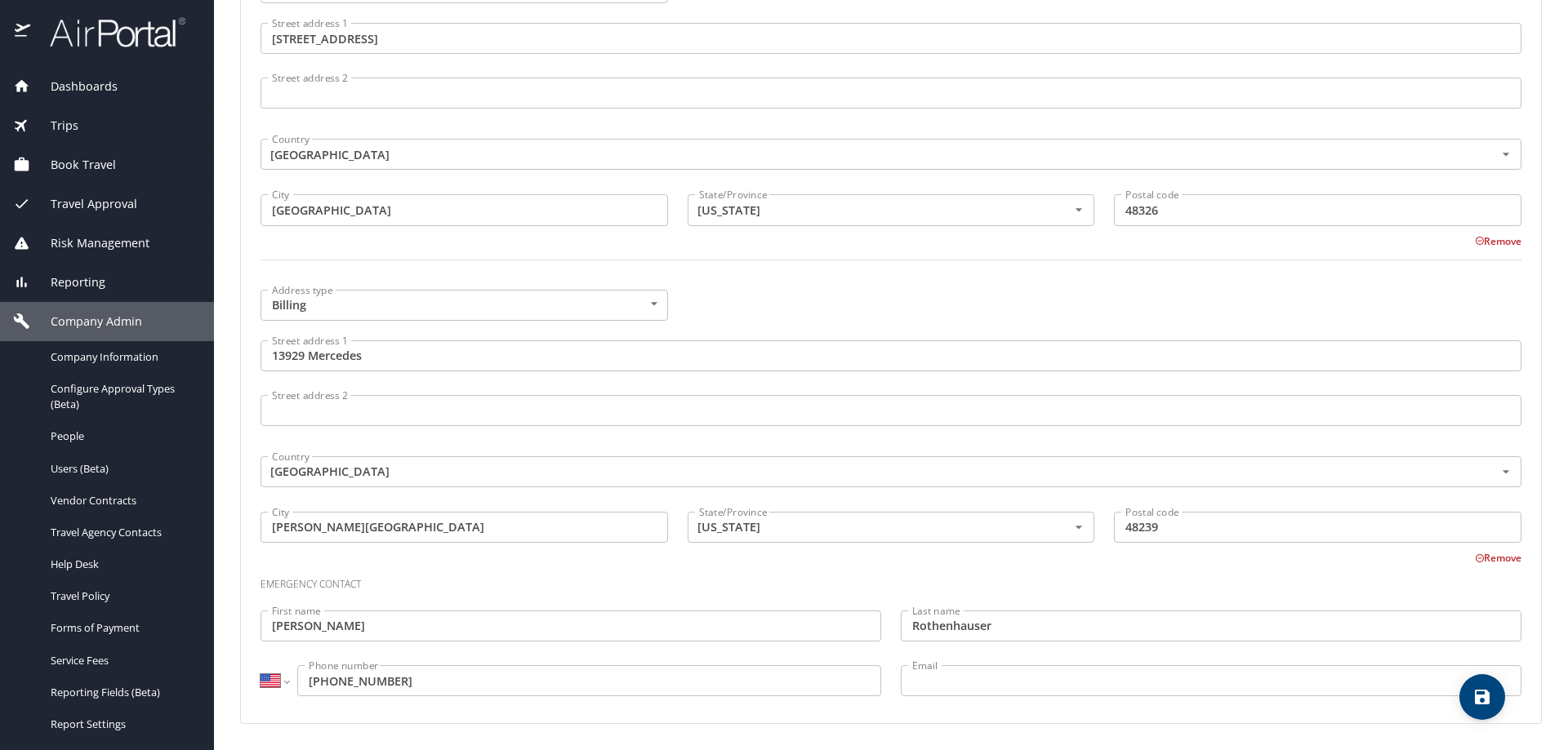
type input "Michigan"
click at [1477, 703] on icon "save" at bounding box center [1481, 697] width 14 height 14
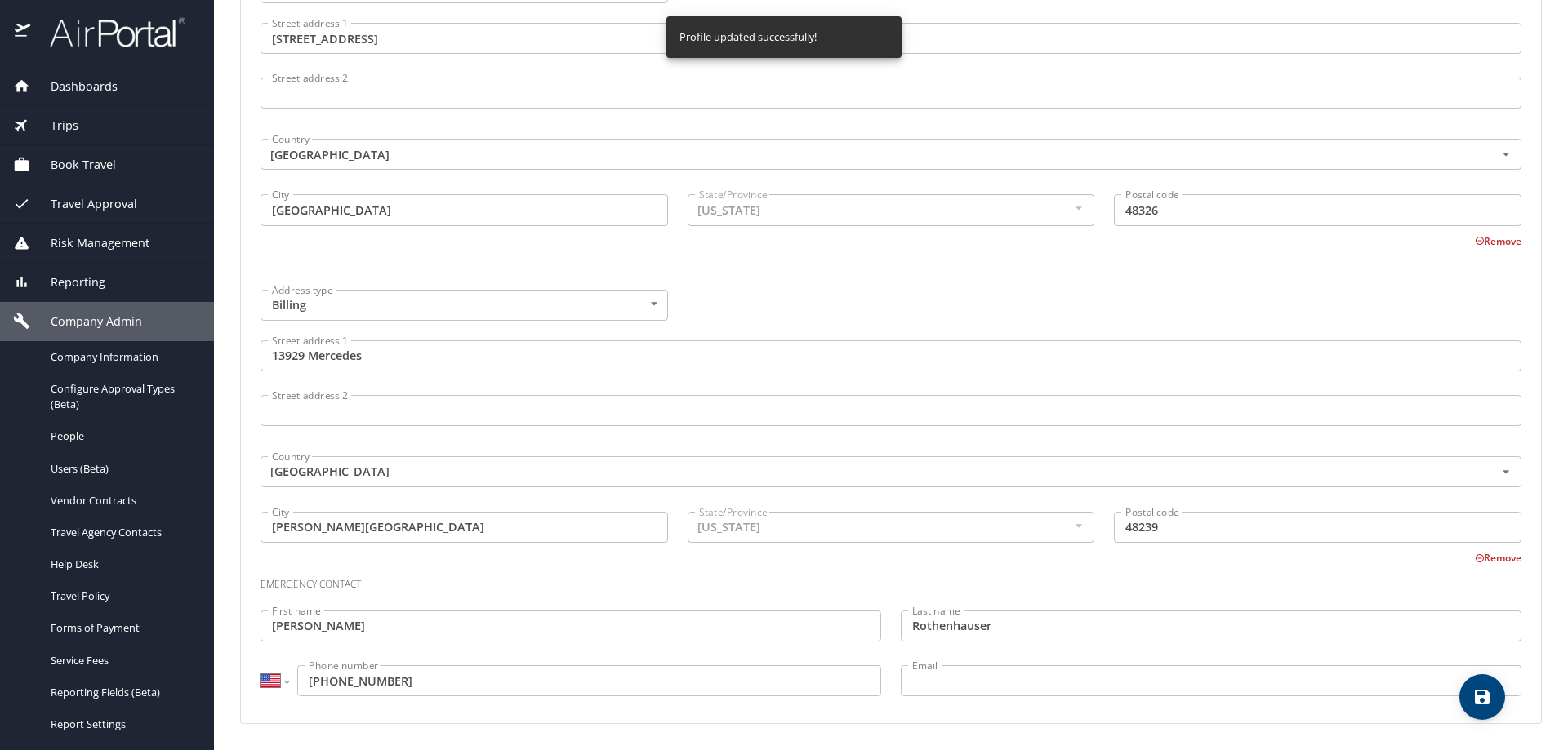
select select "US"
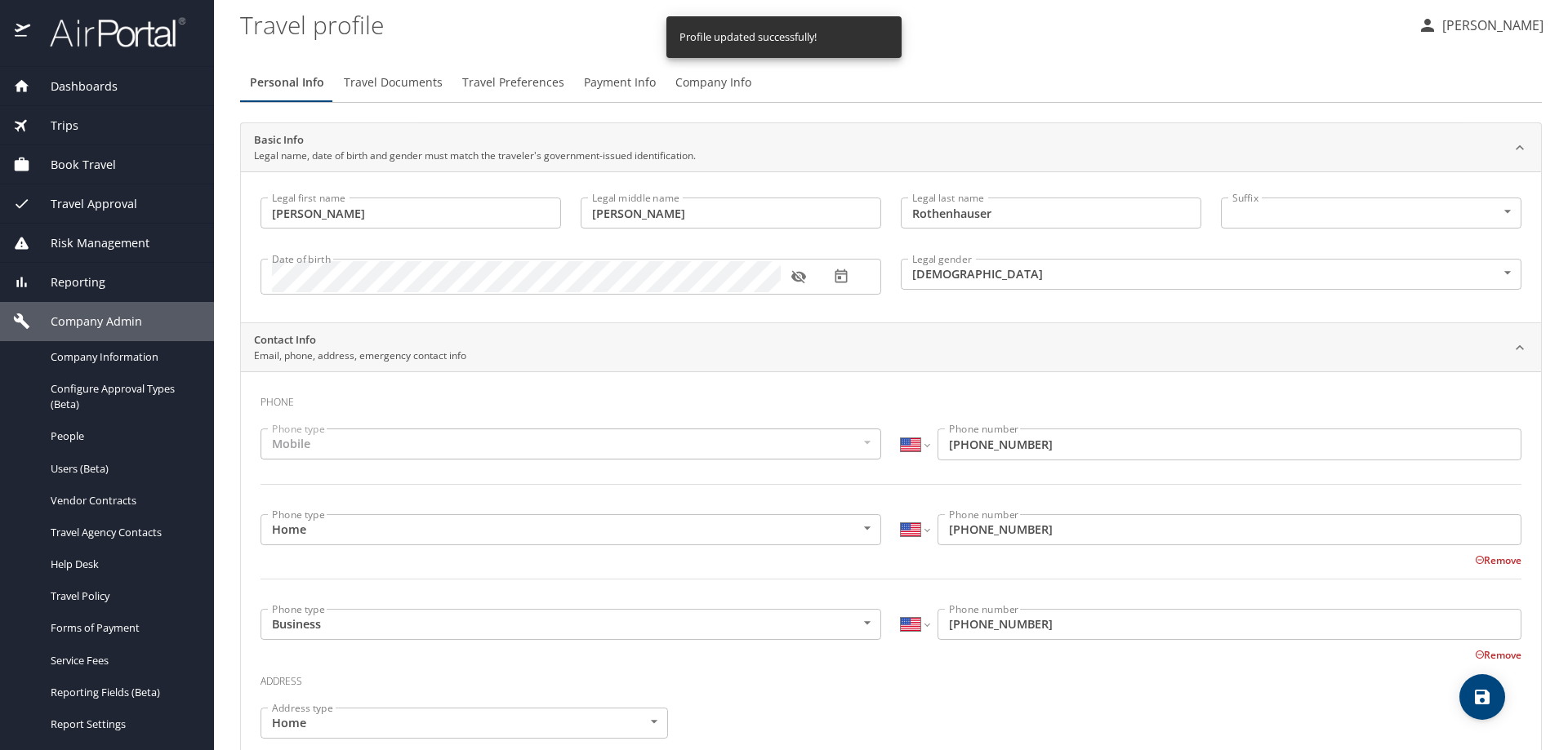
scroll to position [0, 0]
